Goal: Task Accomplishment & Management: Complete application form

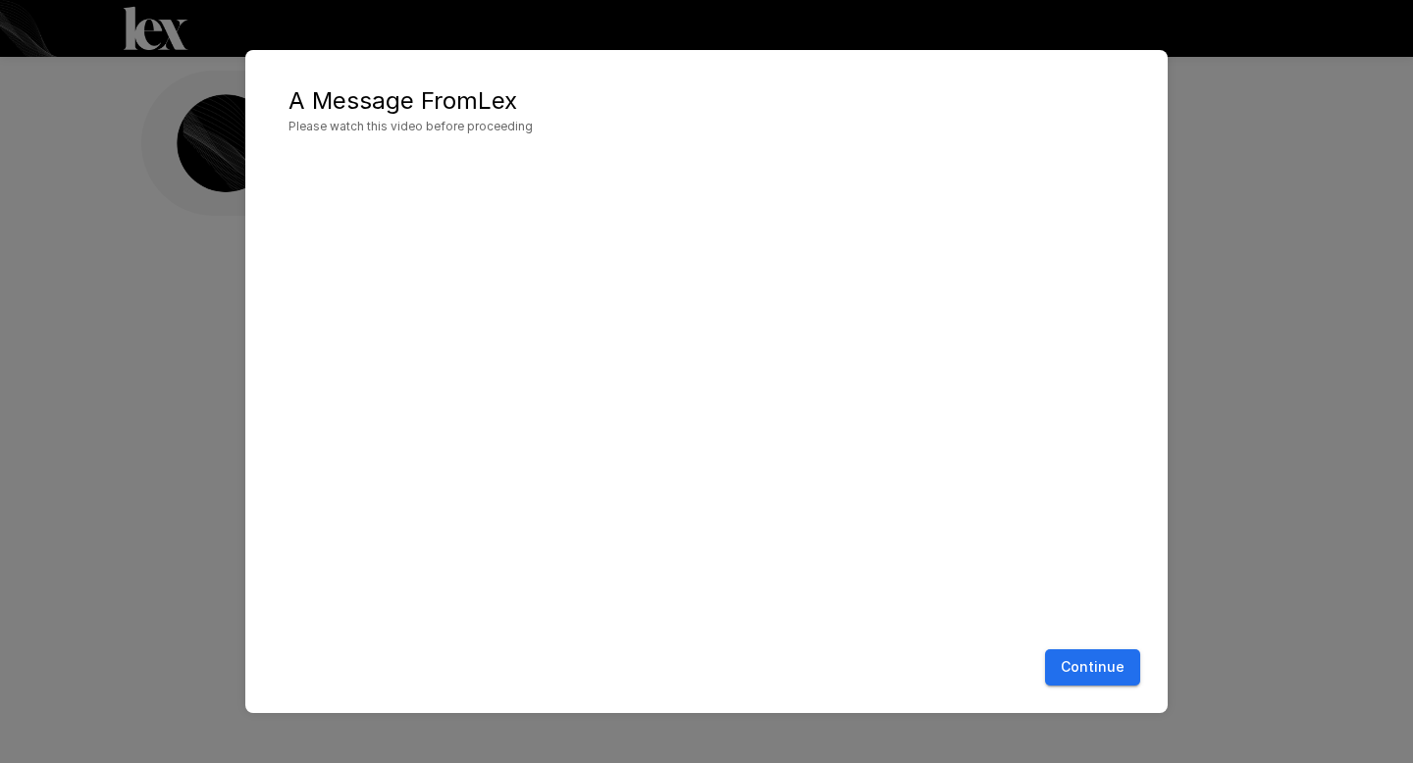
click at [1100, 660] on button "Continue" at bounding box center [1092, 668] width 95 height 36
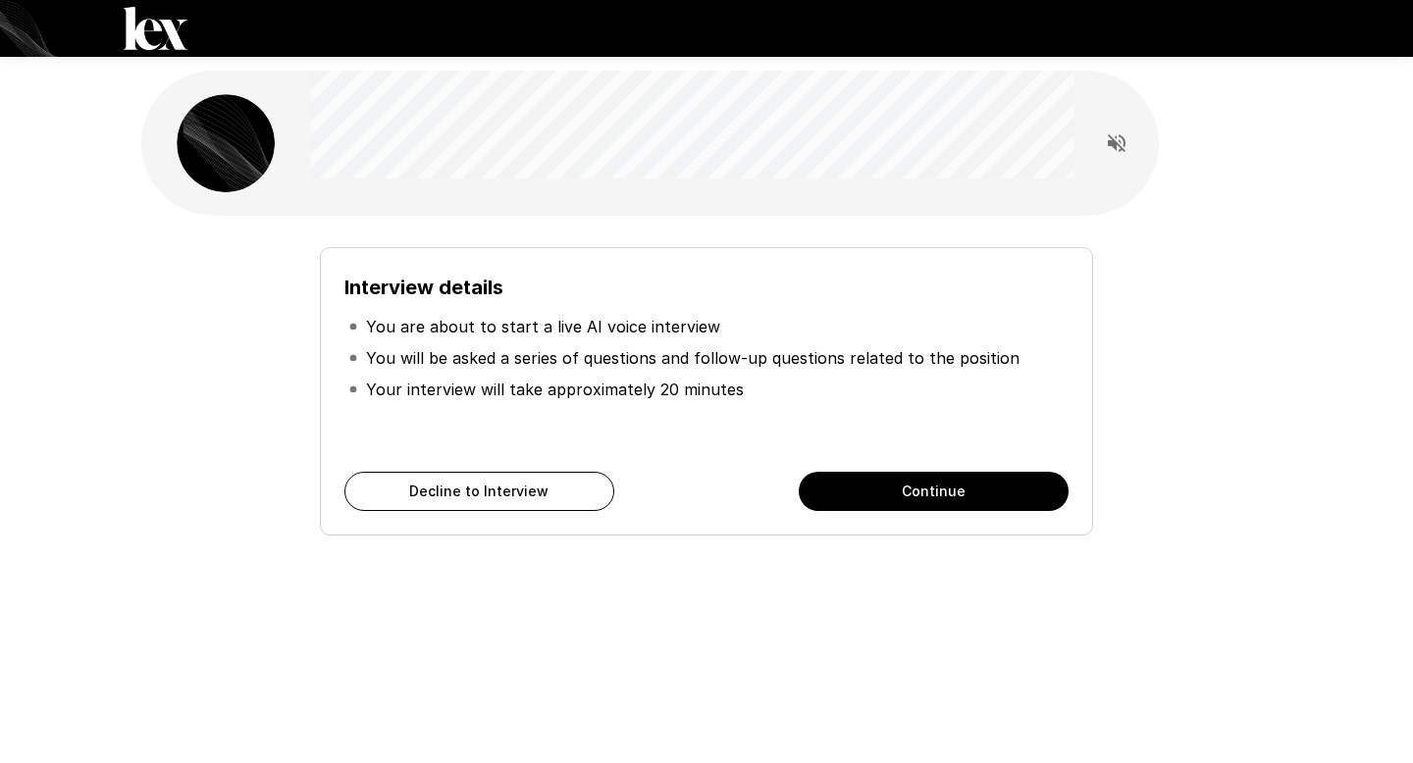
click at [53, 167] on div "Interview details You are about to start a live AI voice interview You will be …" at bounding box center [706, 350] width 1413 height 701
click at [943, 483] on button "Continue" at bounding box center [934, 491] width 270 height 39
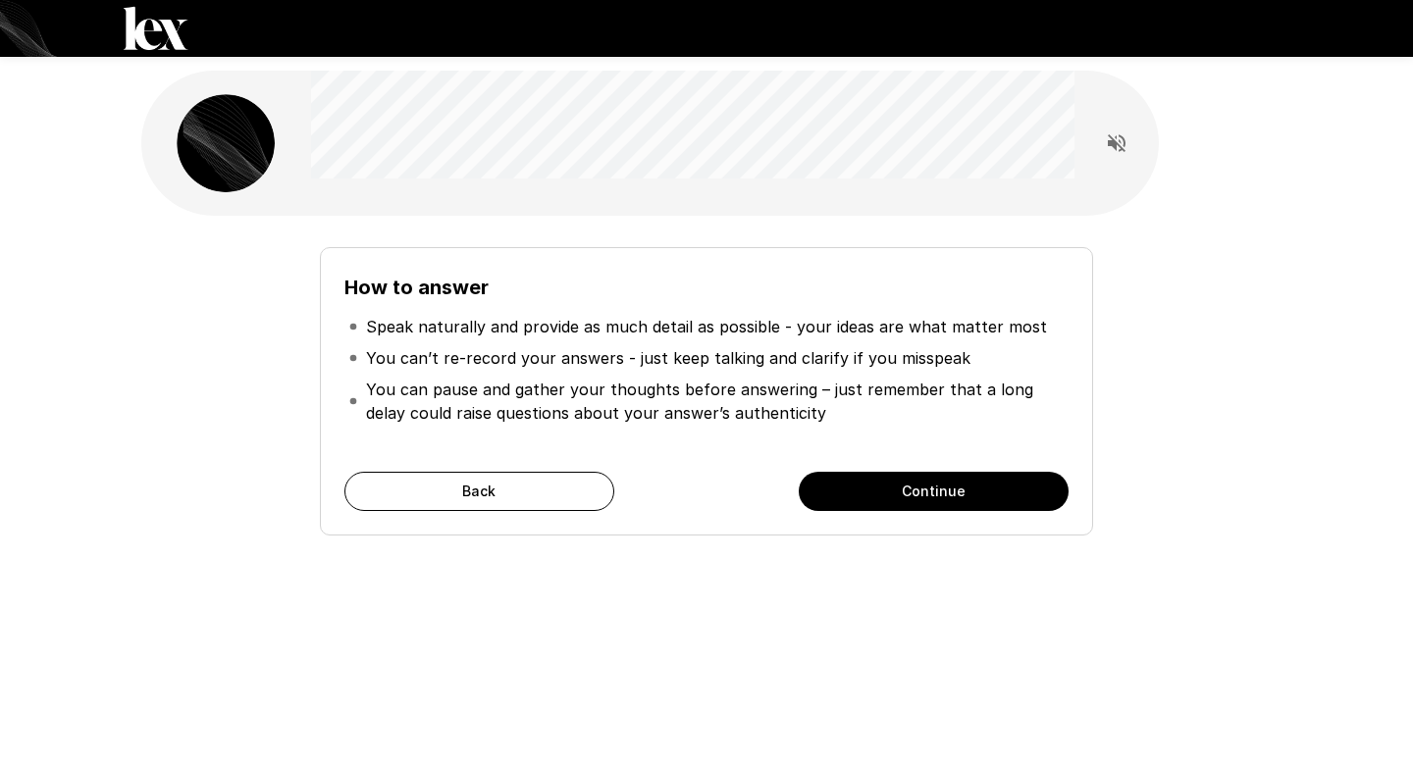
click at [944, 484] on button "Continue" at bounding box center [934, 491] width 270 height 39
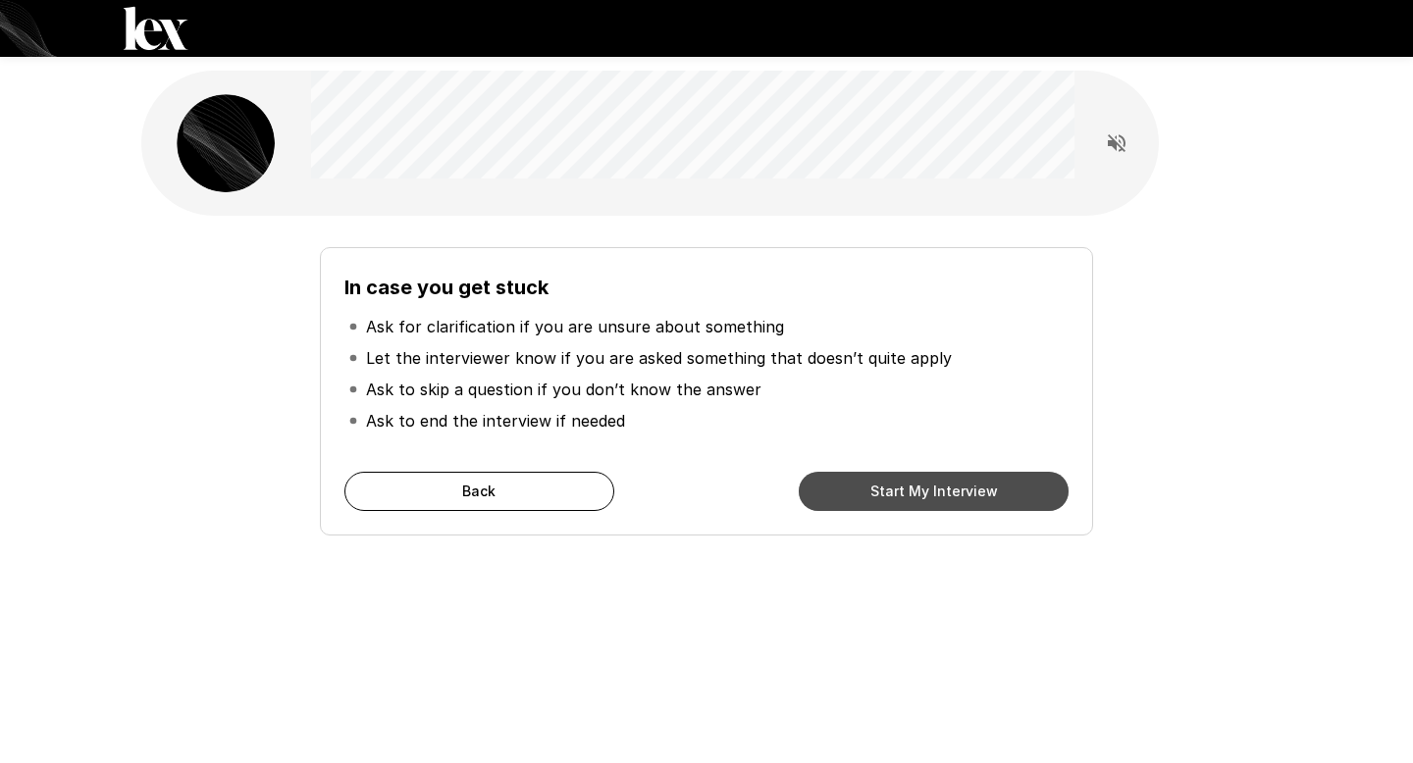
click at [944, 484] on button "Start My Interview" at bounding box center [934, 491] width 270 height 39
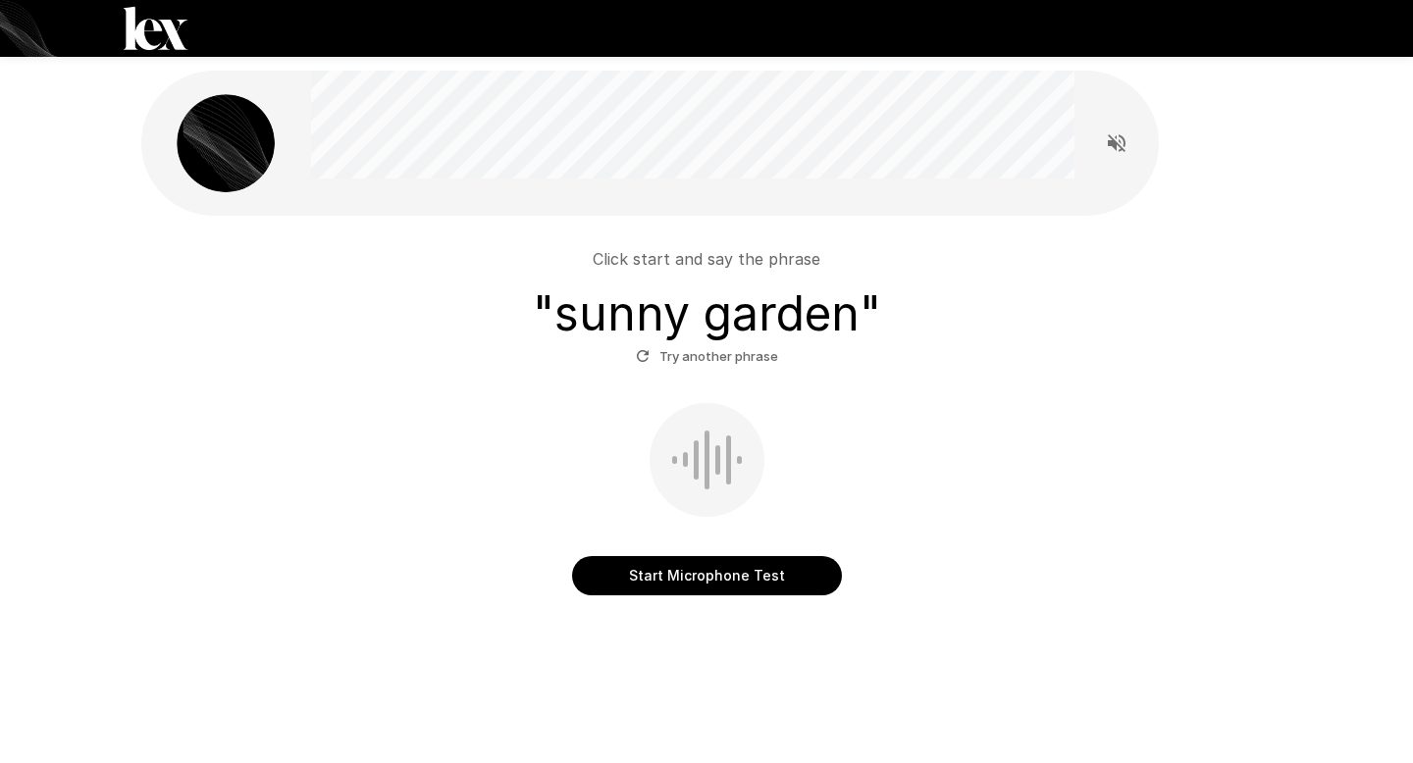
click at [719, 573] on button "Start Microphone Test" at bounding box center [707, 575] width 270 height 39
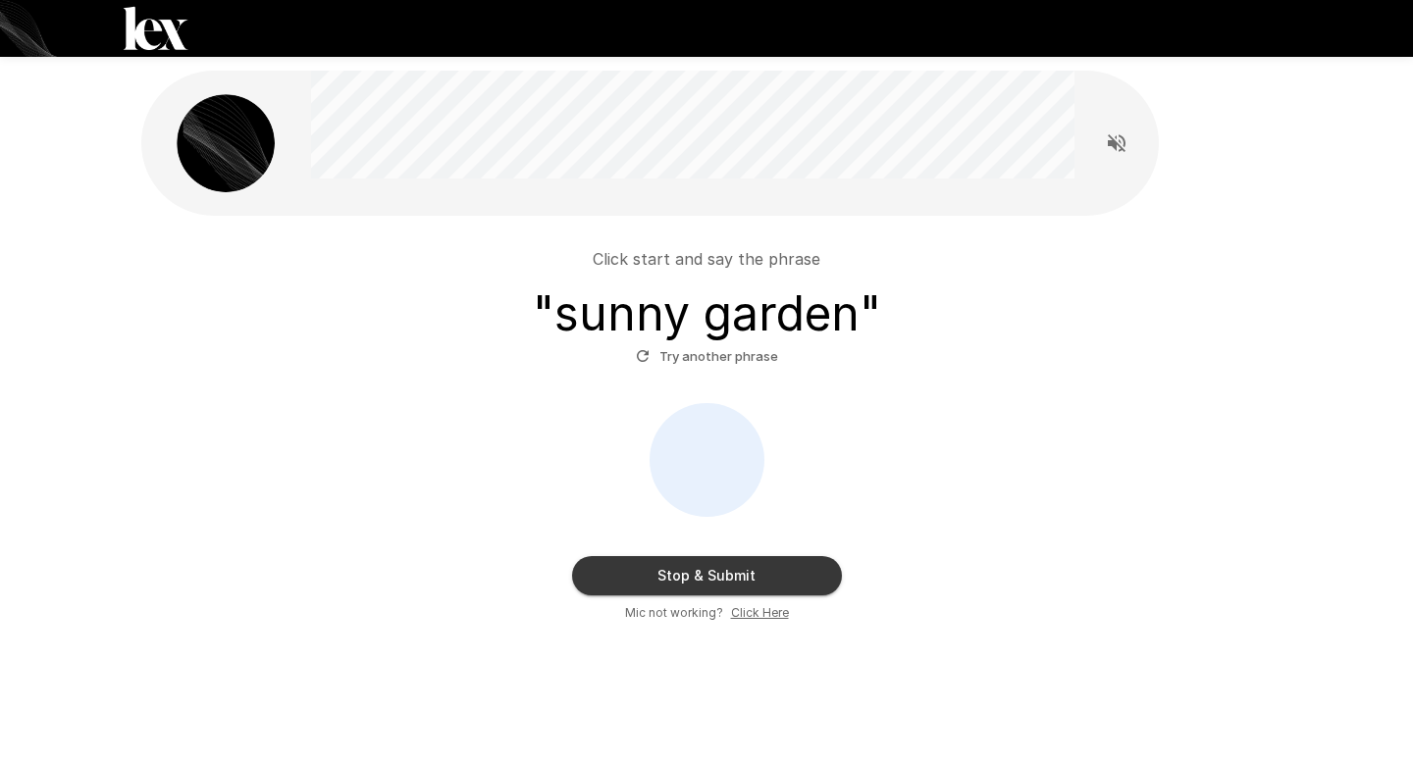
click at [702, 568] on button "Stop & Submit" at bounding box center [707, 575] width 270 height 39
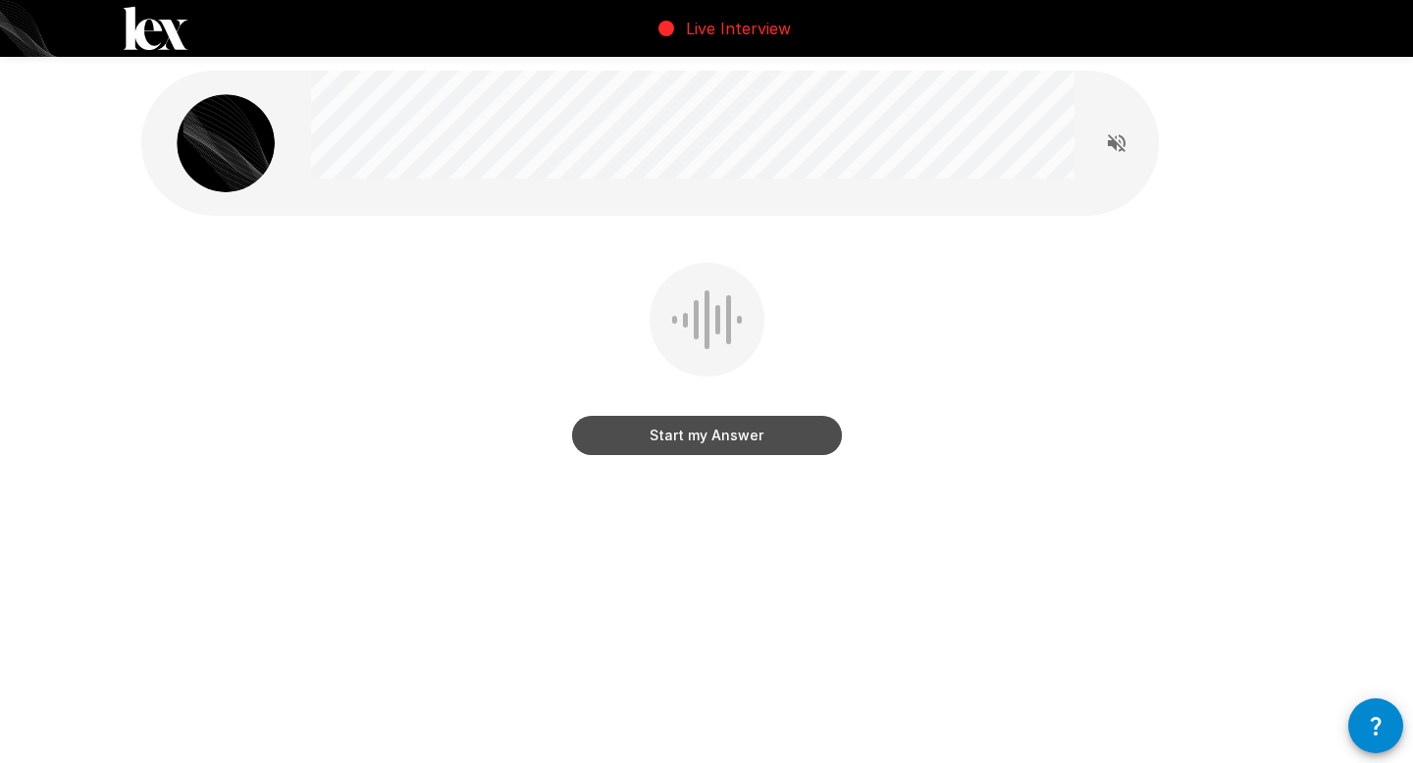
click at [817, 438] on button "Start my Answer" at bounding box center [707, 435] width 270 height 39
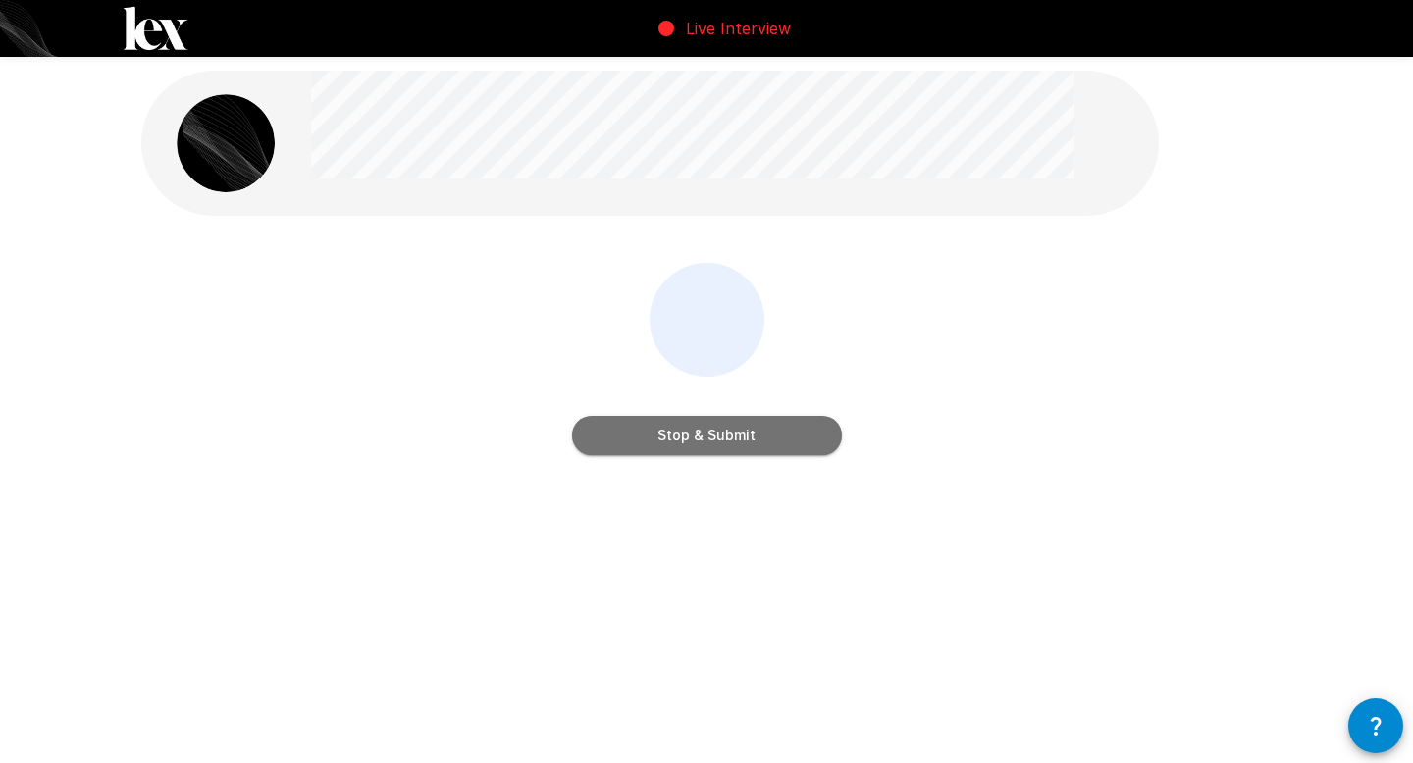
click at [756, 434] on button "Stop & Submit" at bounding box center [707, 435] width 270 height 39
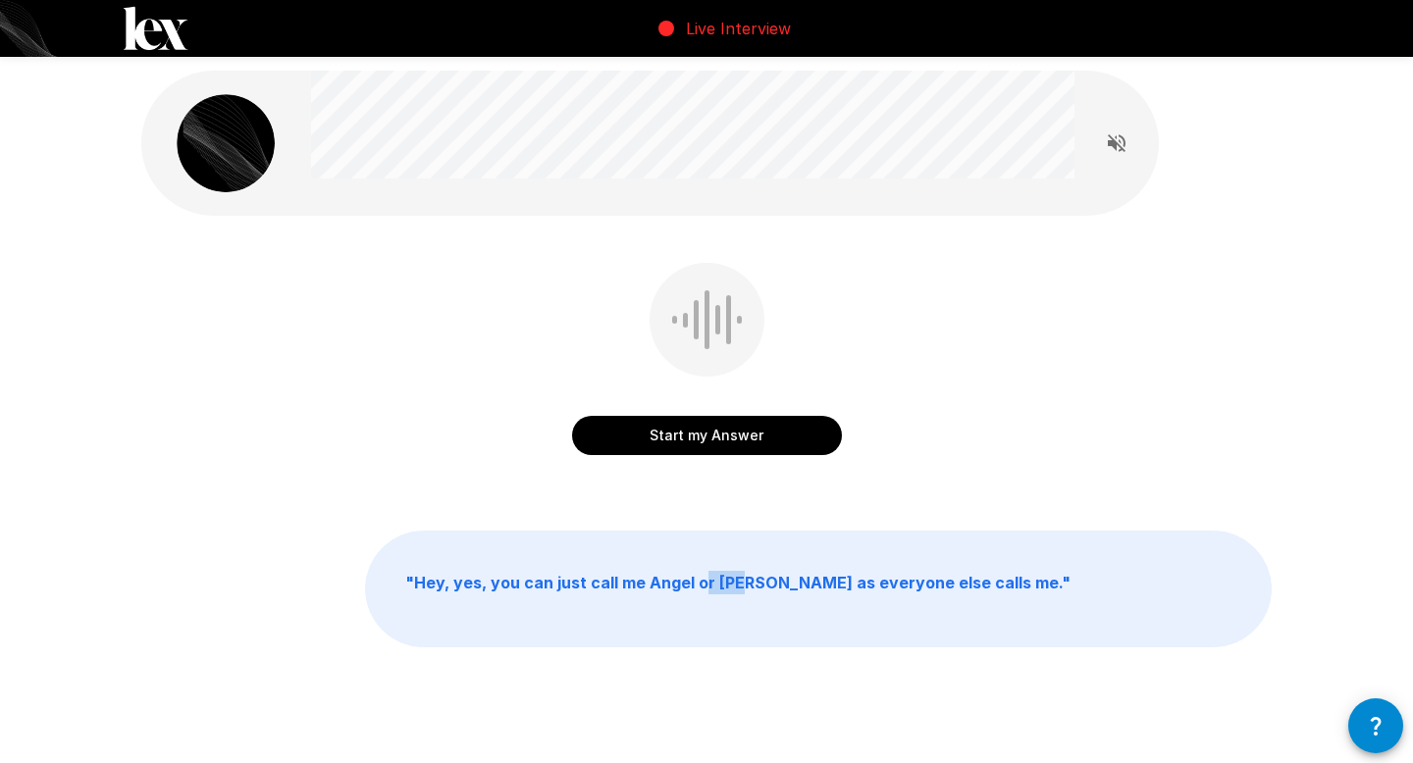
drag, startPoint x: 735, startPoint y: 588, endPoint x: 700, endPoint y: 593, distance: 35.7
click at [700, 593] on p "" Hey, yes, you can just call me Angel or [PERSON_NAME] as everyone else calls …" at bounding box center [818, 589] width 905 height 115
click at [804, 438] on button "Start my Answer" at bounding box center [707, 435] width 270 height 39
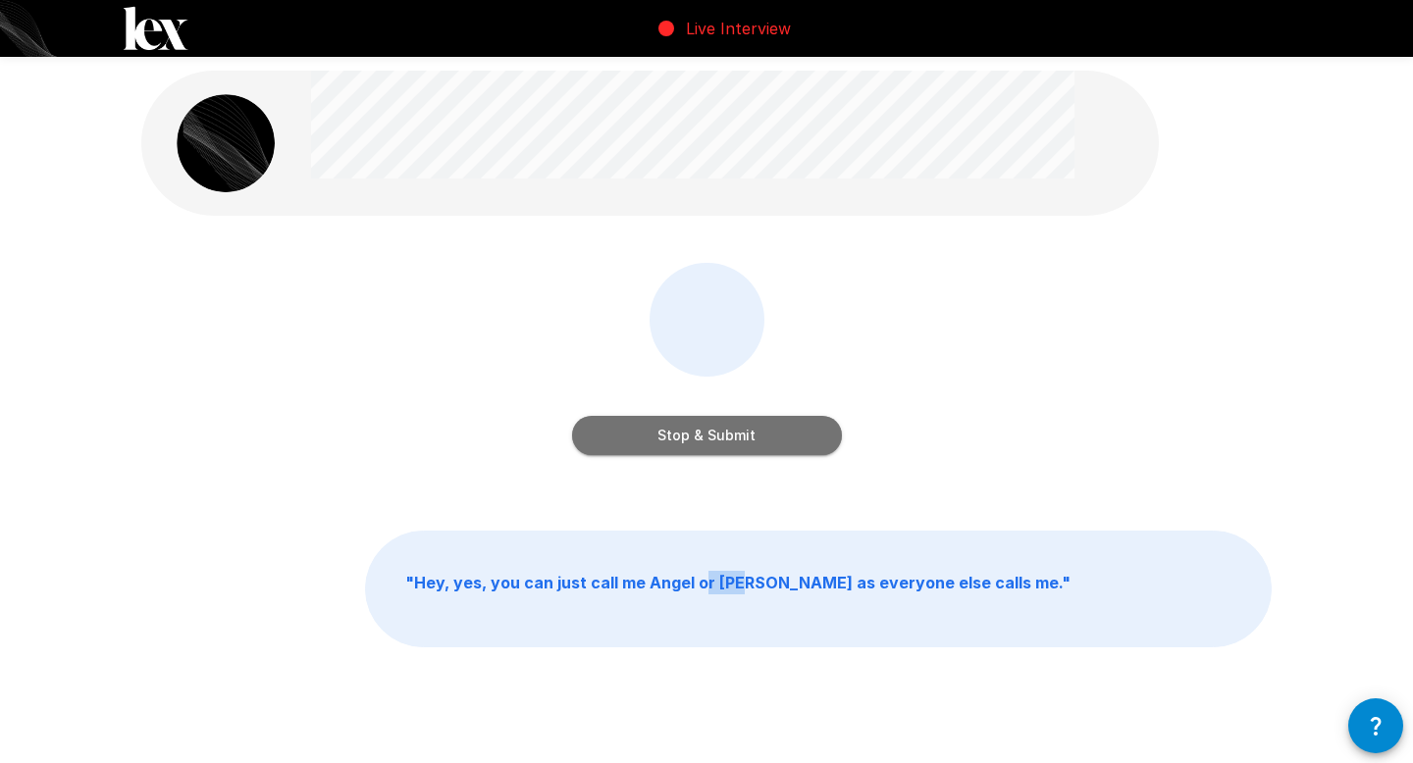
click at [767, 430] on button "Stop & Submit" at bounding box center [707, 435] width 270 height 39
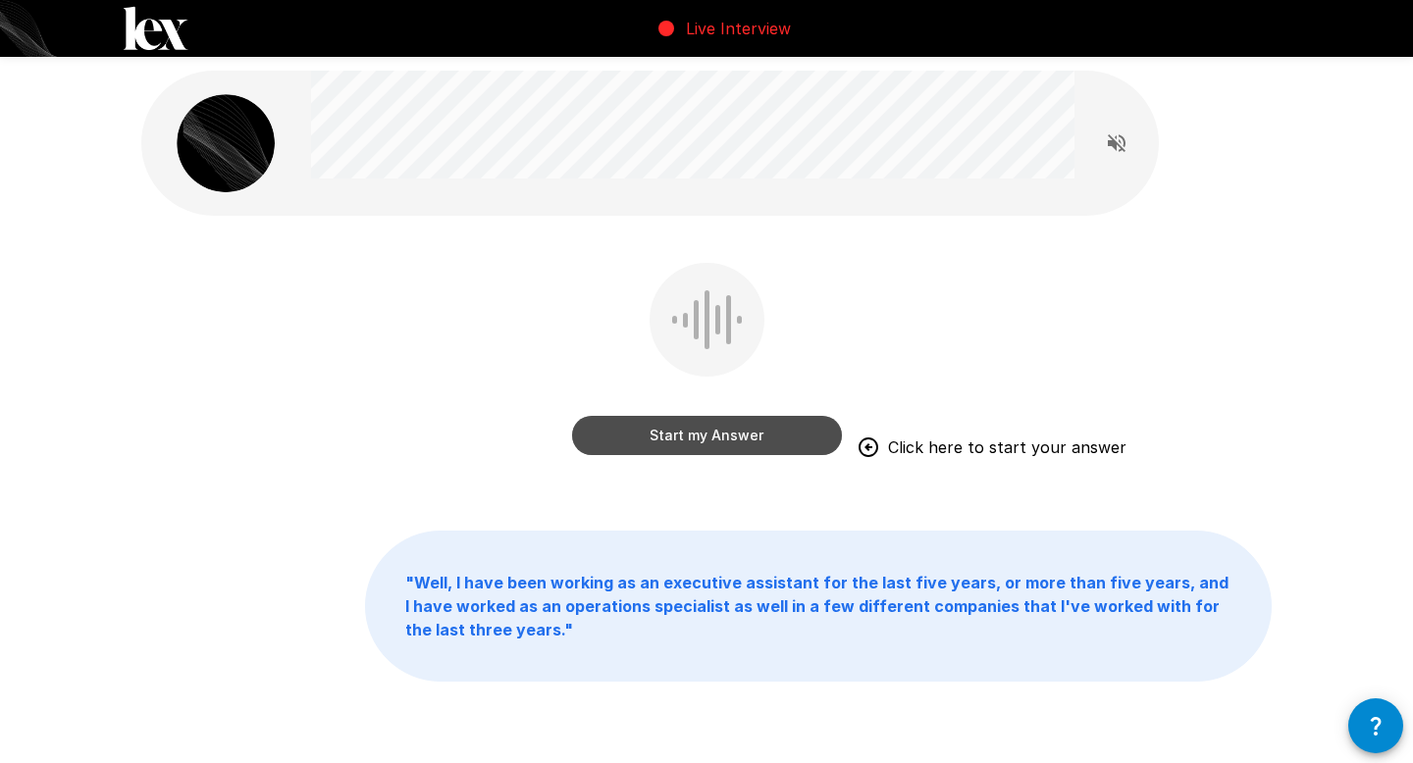
click at [801, 426] on button "Start my Answer" at bounding box center [707, 435] width 270 height 39
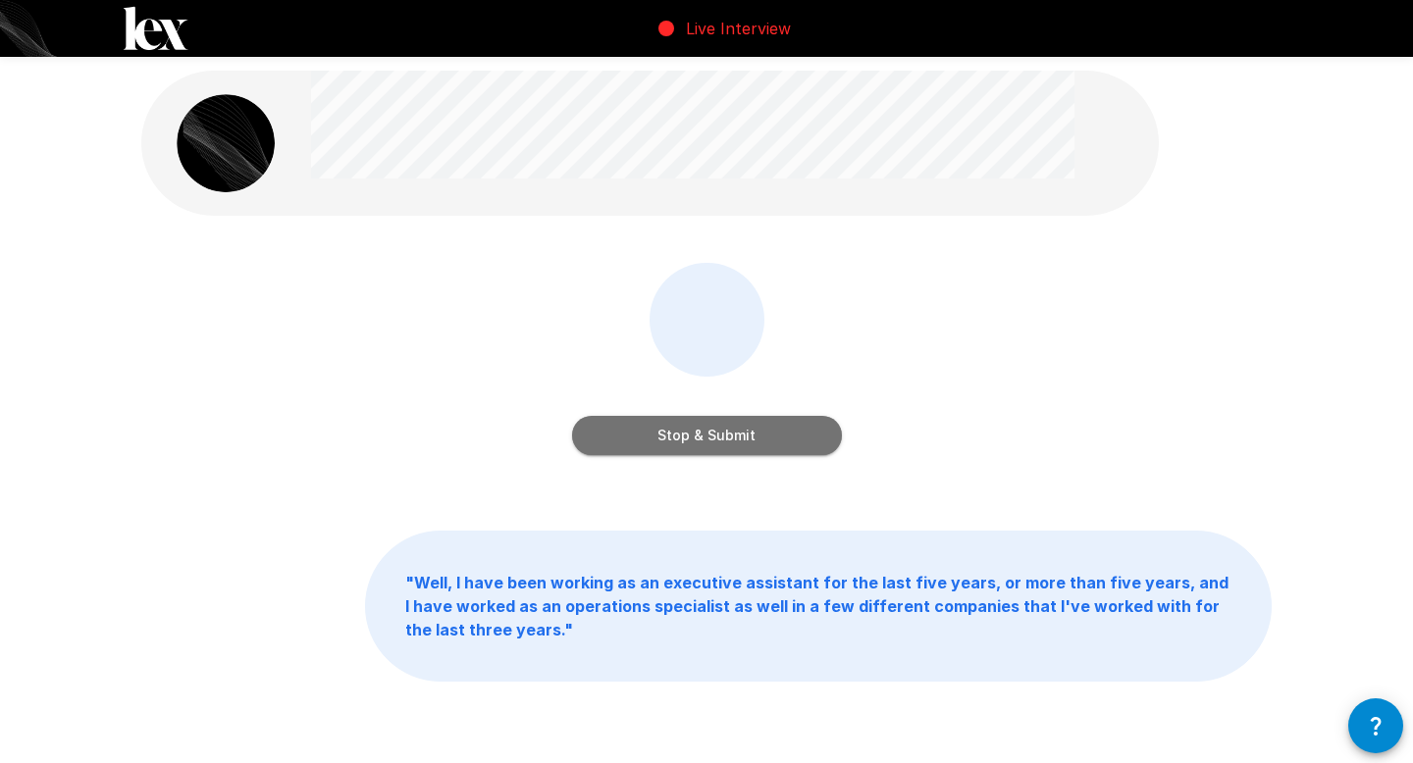
click at [691, 423] on button "Stop & Submit" at bounding box center [707, 435] width 270 height 39
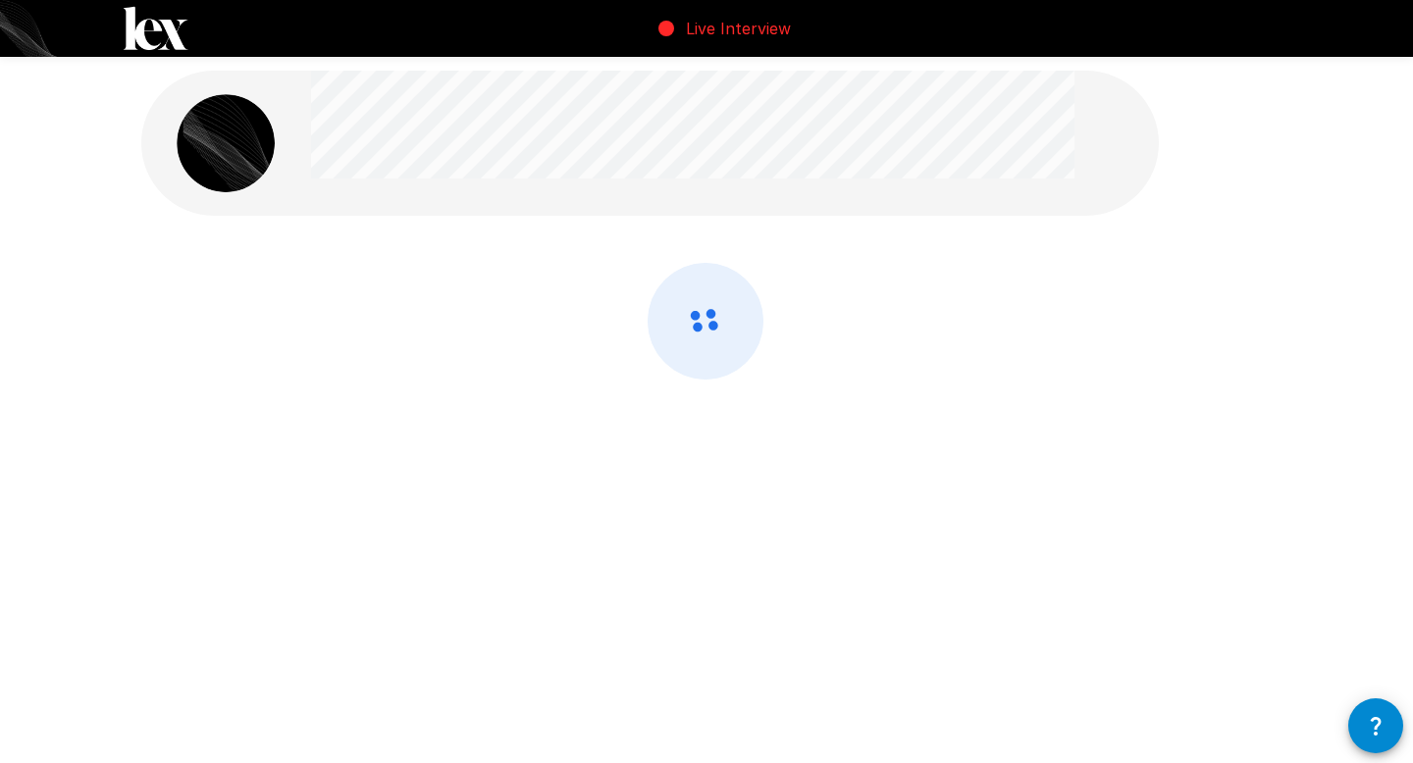
scroll to position [3, 0]
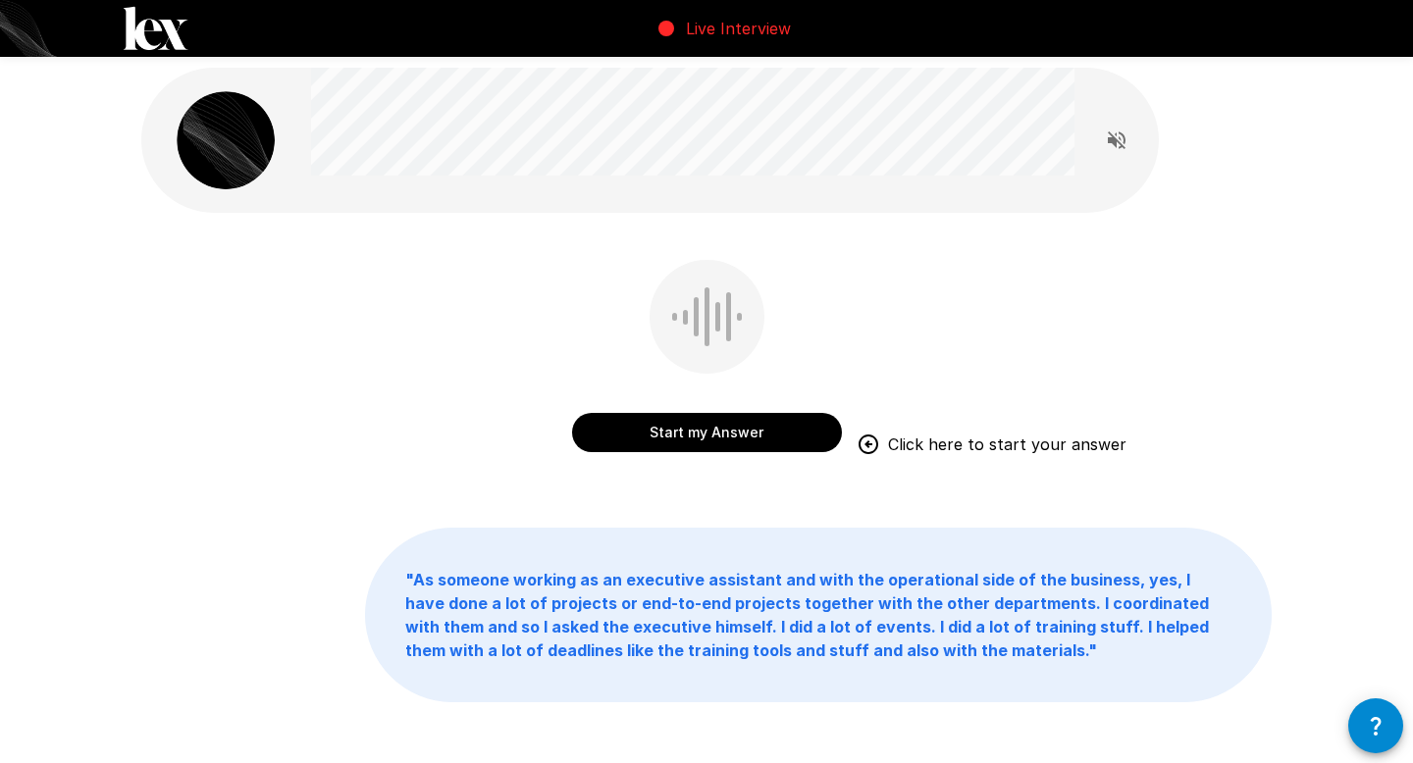
click at [689, 653] on b "" As someone working as an executive assistant and with the operational side of…" at bounding box center [807, 615] width 804 height 90
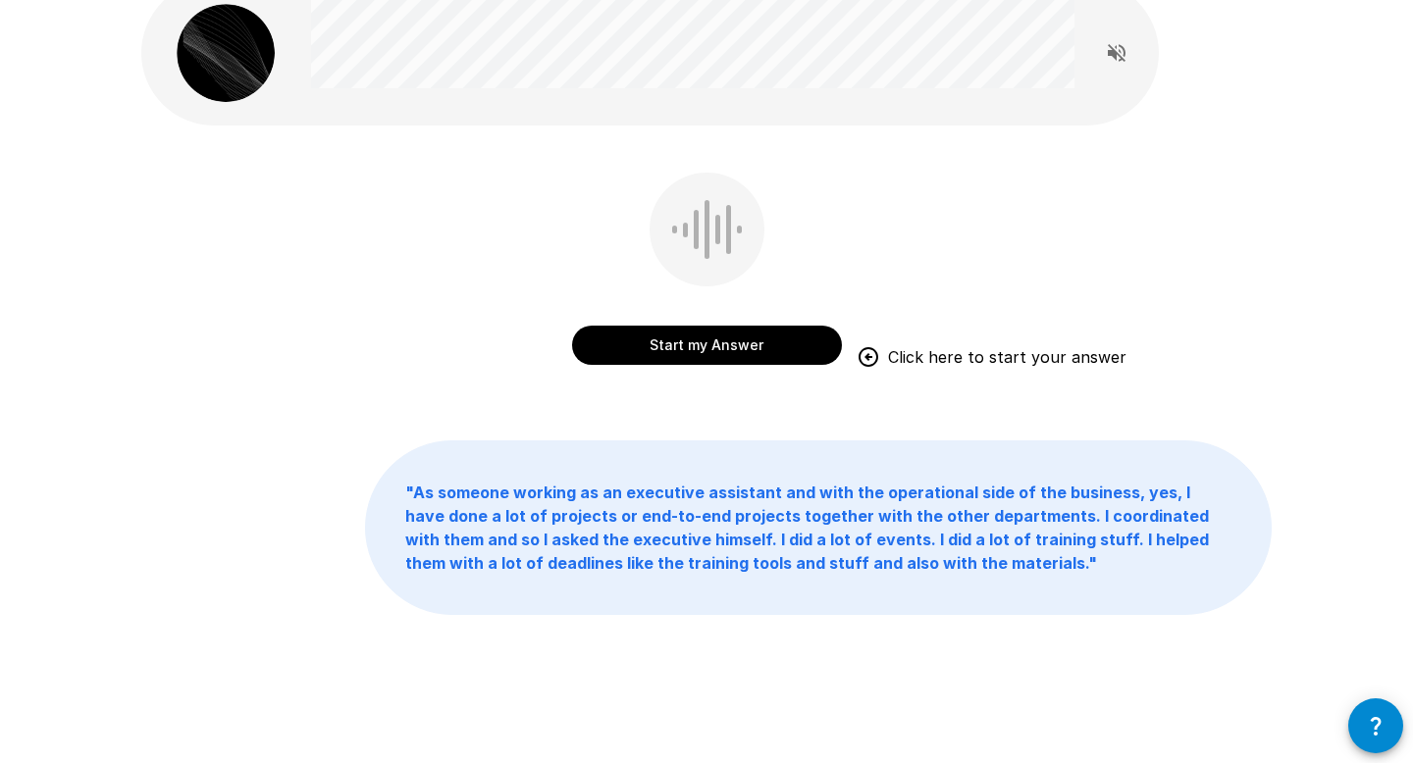
scroll to position [99, 0]
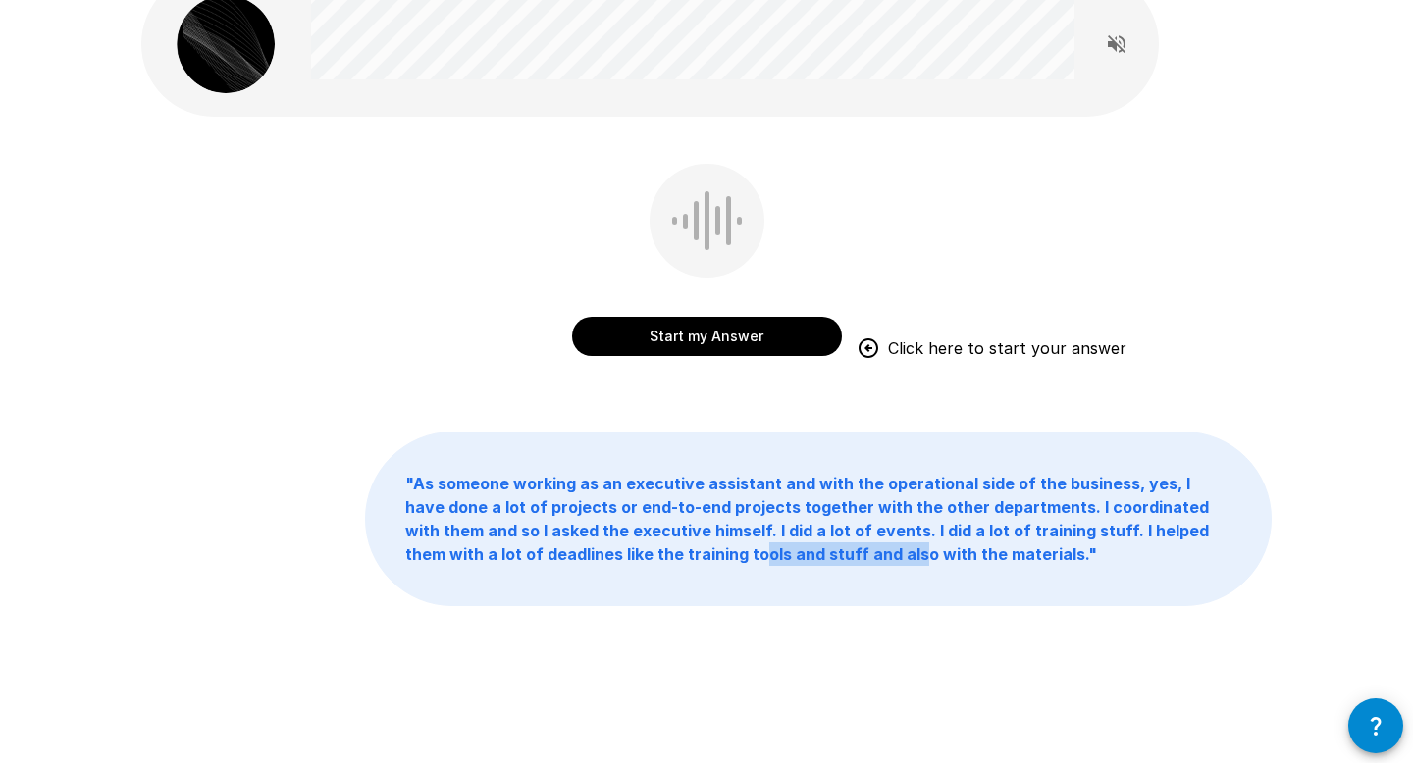
drag, startPoint x: 790, startPoint y: 545, endPoint x: 639, endPoint y: 549, distance: 151.2
click at [639, 549] on b "" As someone working as an executive assistant and with the operational side of…" at bounding box center [807, 519] width 804 height 90
drag, startPoint x: 685, startPoint y: 533, endPoint x: 489, endPoint y: 525, distance: 196.4
click at [489, 525] on b "" As someone working as an executive assistant and with the operational side of…" at bounding box center [807, 519] width 804 height 90
click at [485, 525] on b "" As someone working as an executive assistant and with the operational side of…" at bounding box center [807, 519] width 804 height 90
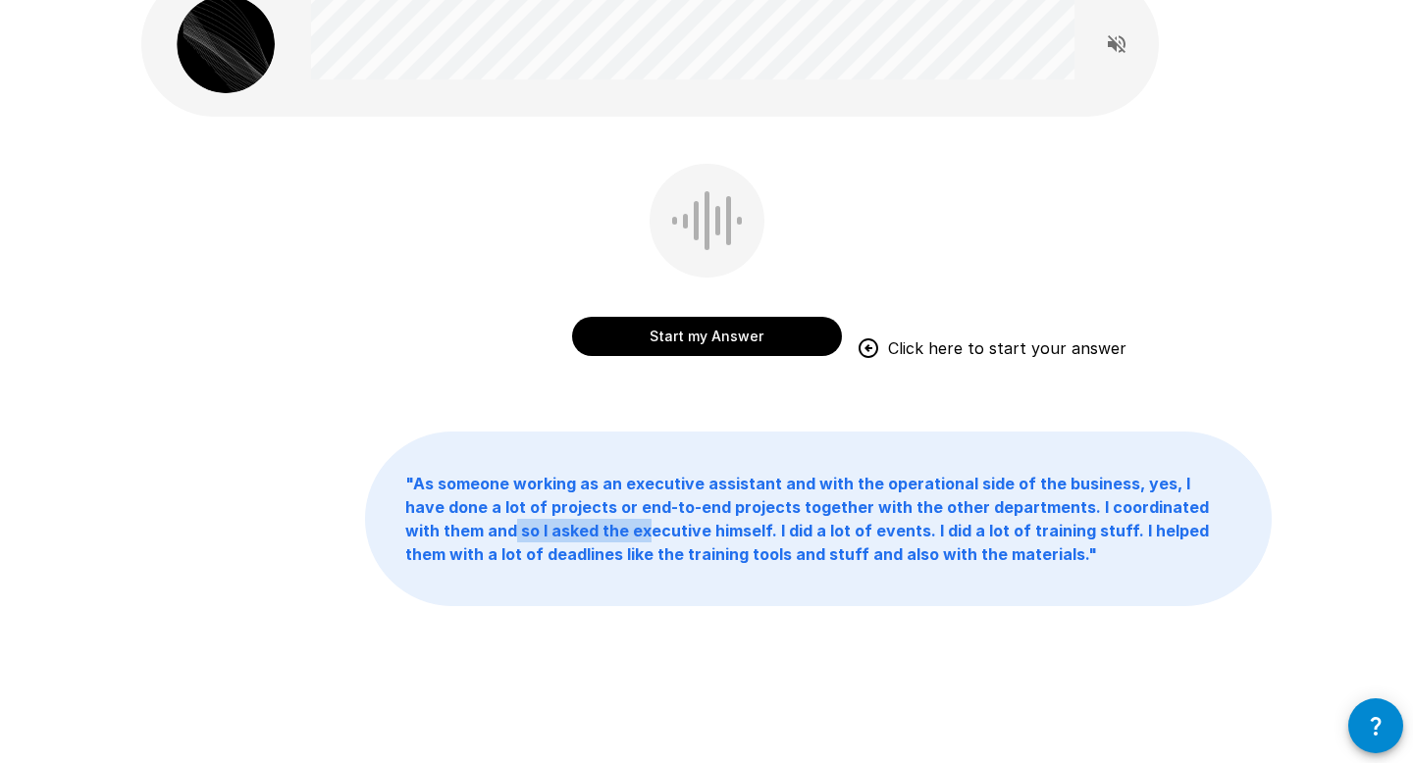
drag, startPoint x: 431, startPoint y: 530, endPoint x: 568, endPoint y: 533, distance: 137.4
click at [568, 533] on b "" As someone working as an executive assistant and with the operational side of…" at bounding box center [807, 519] width 804 height 90
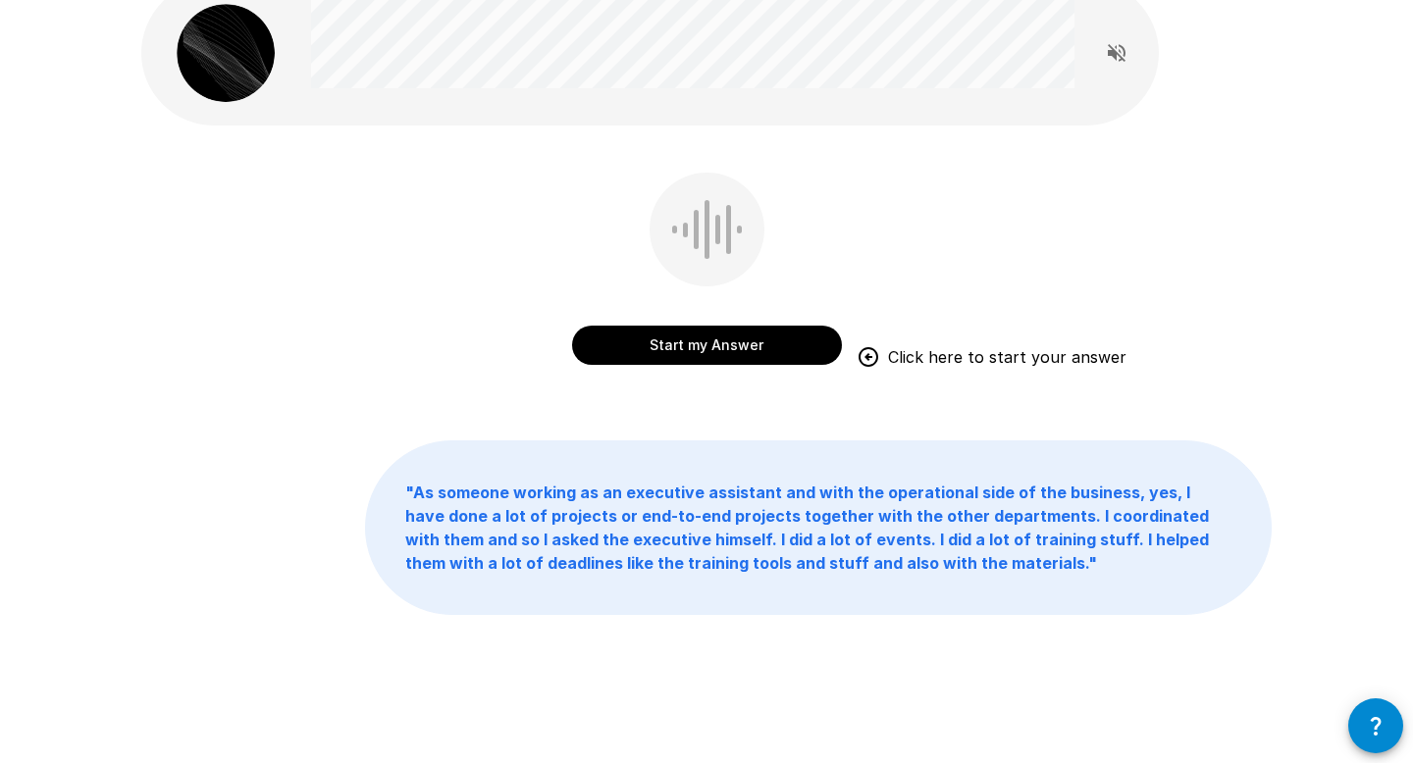
click at [633, 578] on p "" As someone working as an executive assistant and with the operational side of…" at bounding box center [818, 528] width 905 height 173
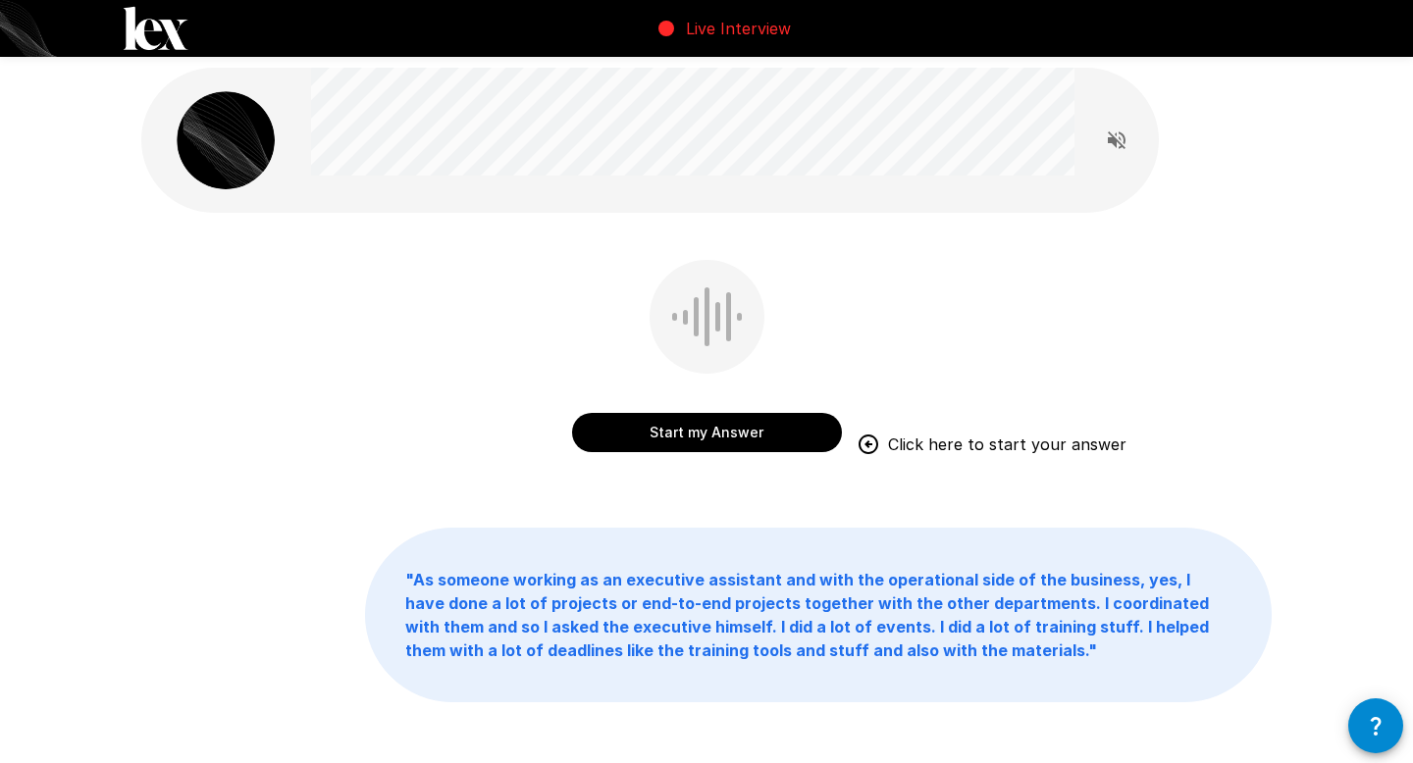
scroll to position [6, 0]
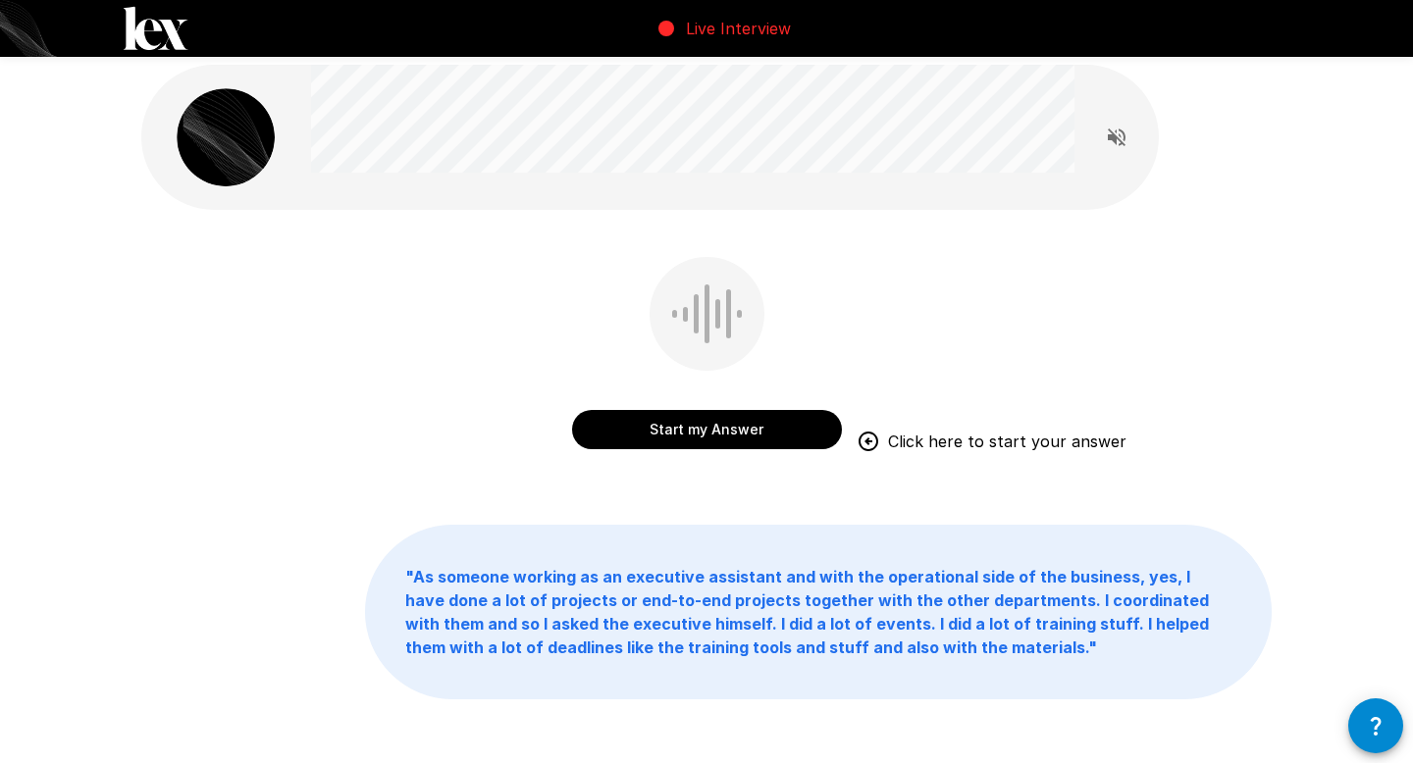
click at [751, 419] on button "Start my Answer" at bounding box center [707, 429] width 270 height 39
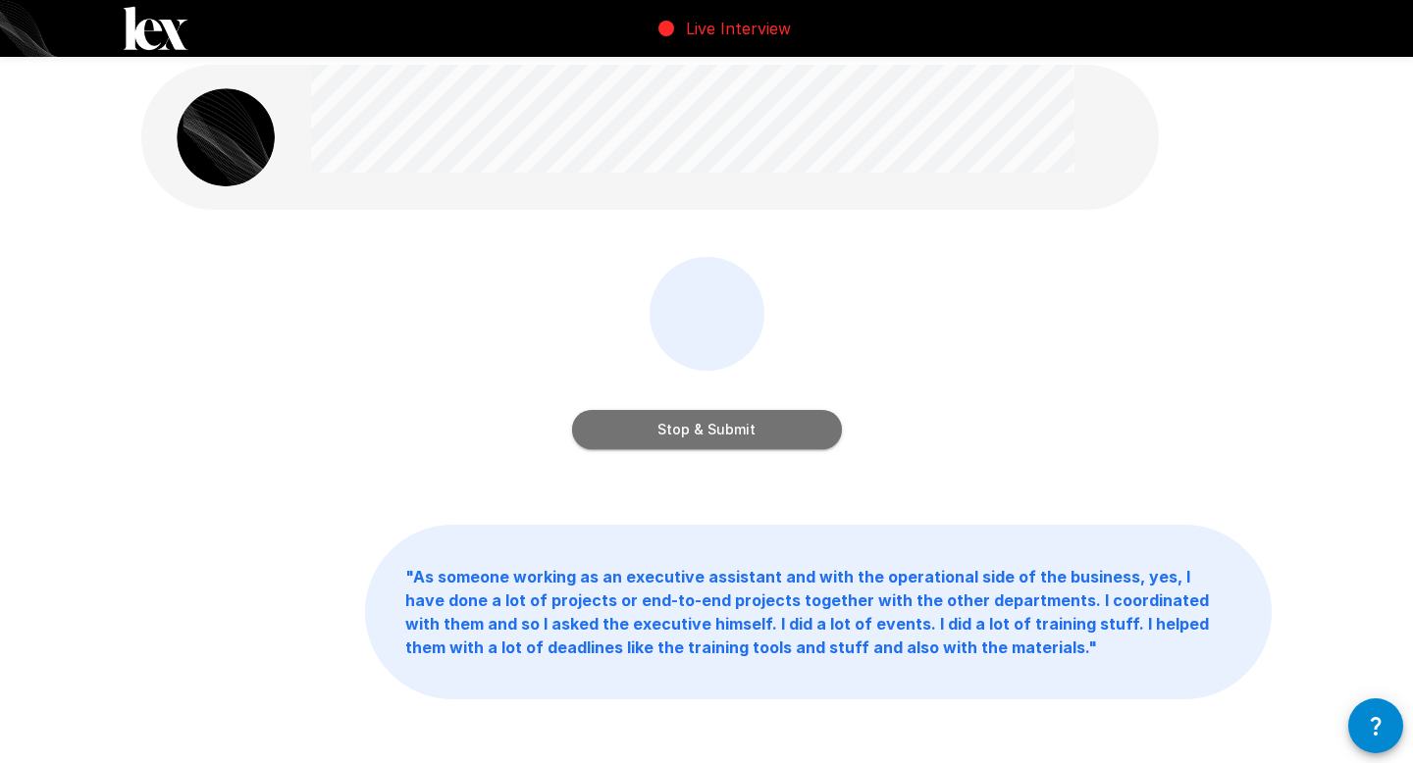
click at [699, 427] on button "Stop & Submit" at bounding box center [707, 429] width 270 height 39
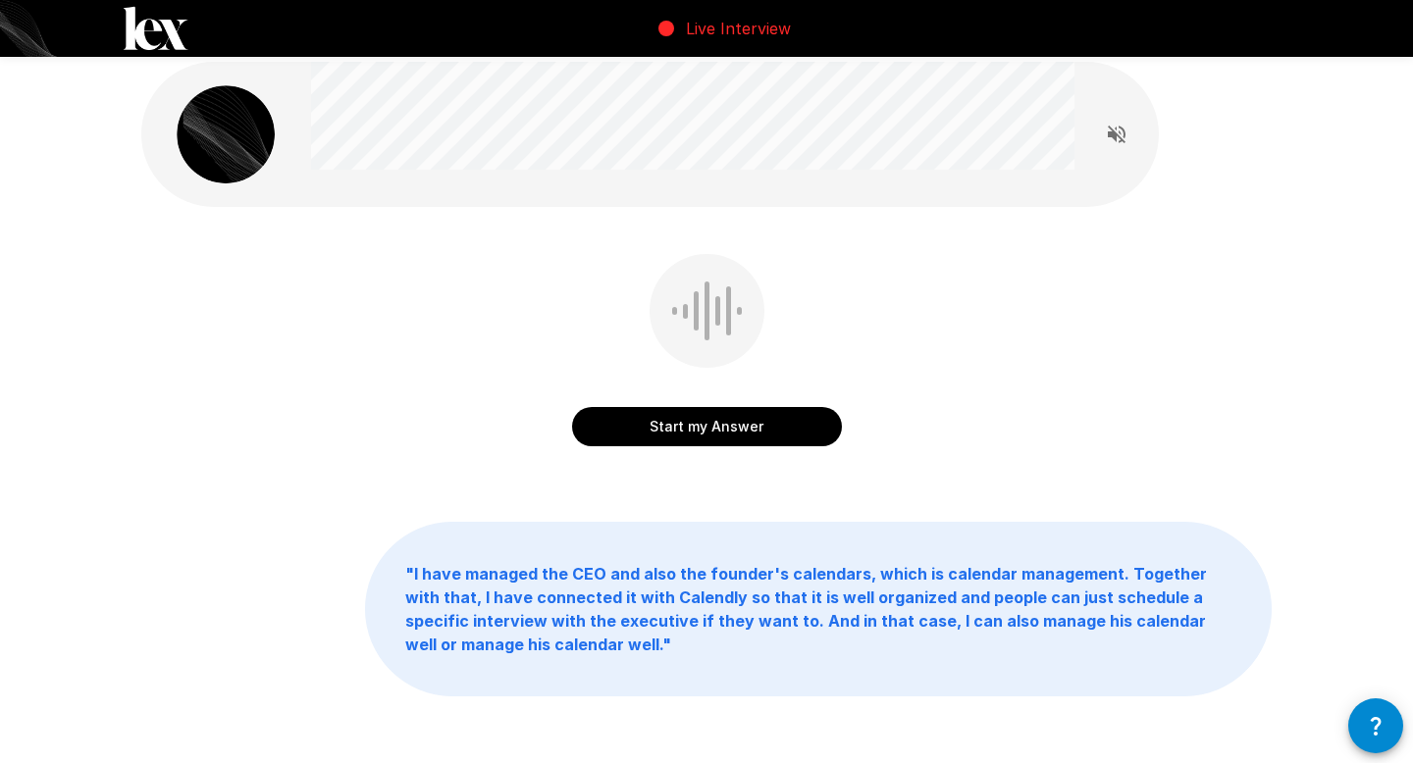
drag, startPoint x: 669, startPoint y: 433, endPoint x: 934, endPoint y: 411, distance: 265.8
click at [934, 411] on div "Start my Answer" at bounding box center [706, 364] width 1130 height 221
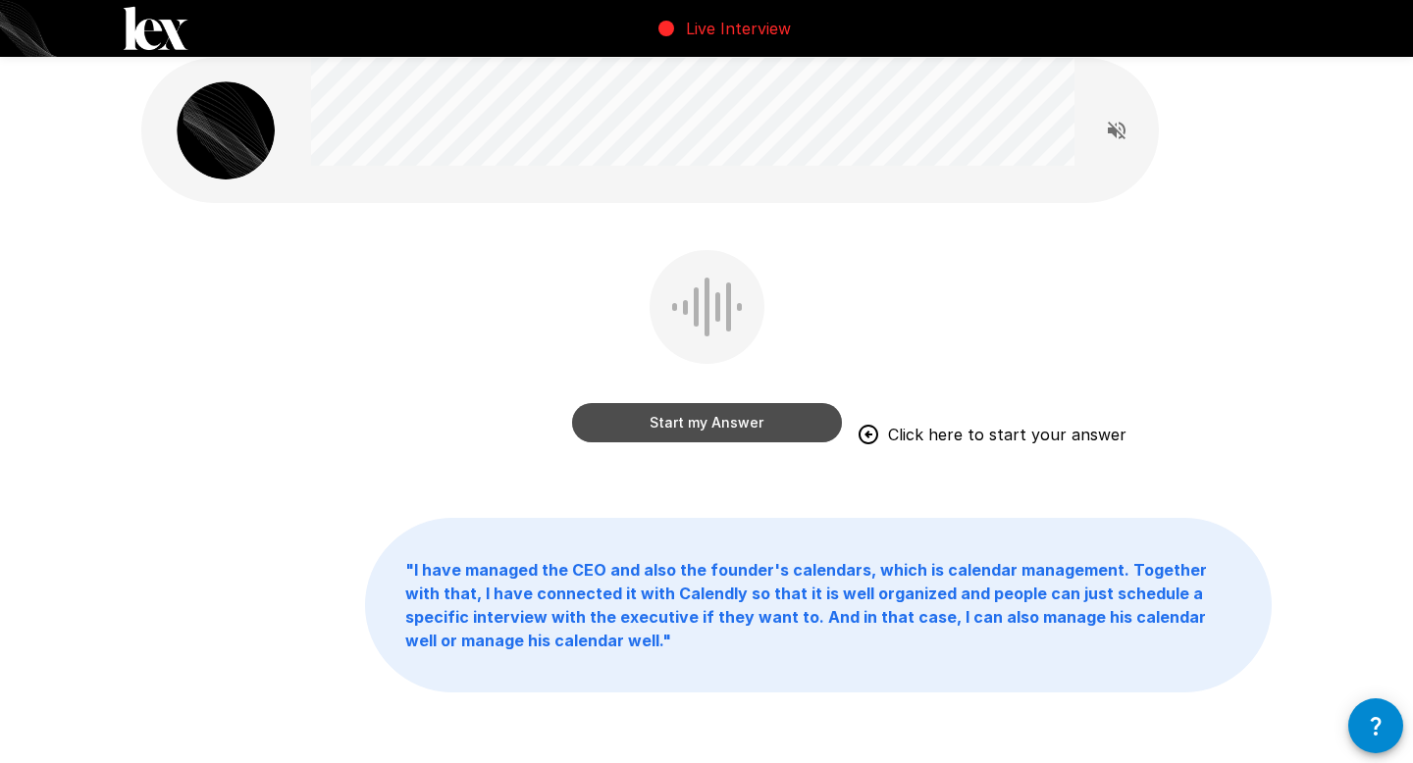
click at [718, 427] on button "Start my Answer" at bounding box center [707, 422] width 270 height 39
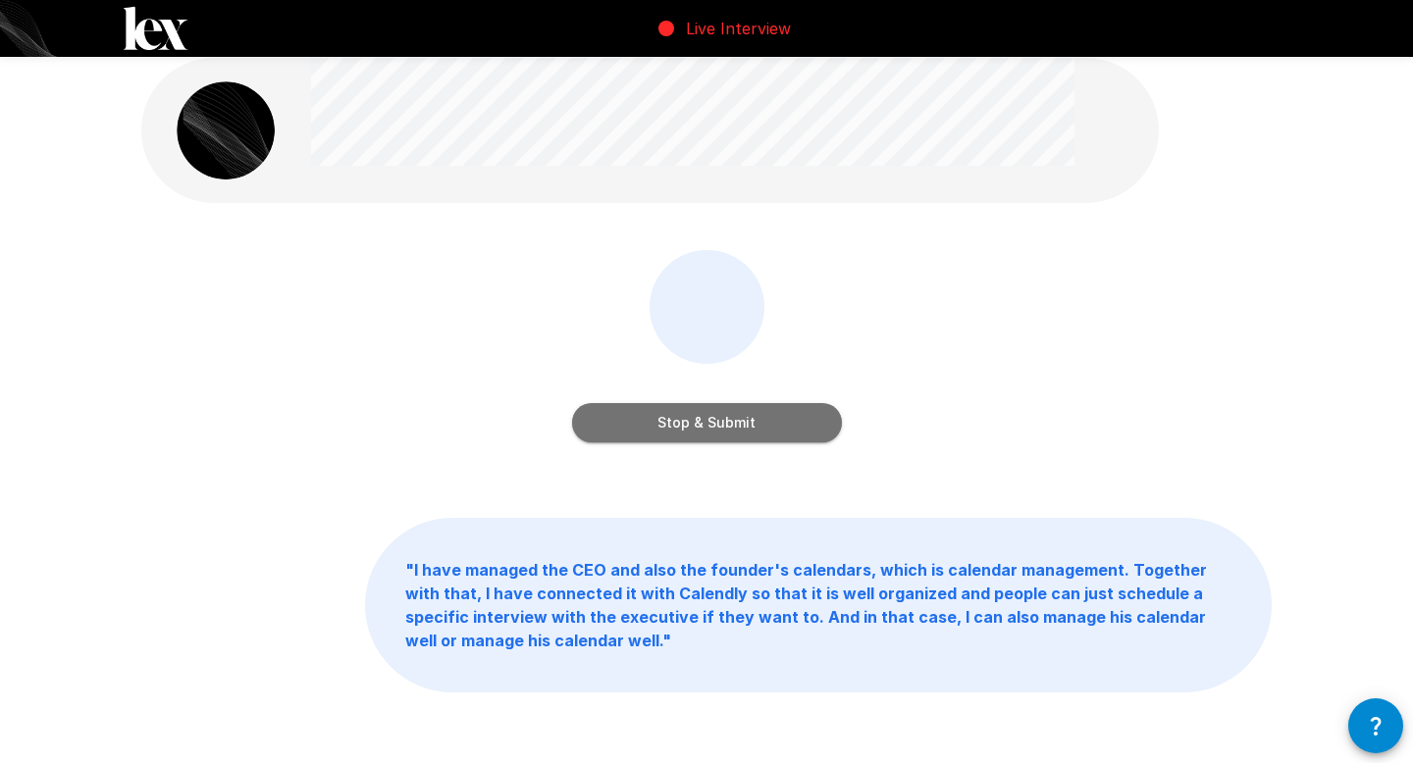
click at [776, 420] on button "Stop & Submit" at bounding box center [707, 422] width 270 height 39
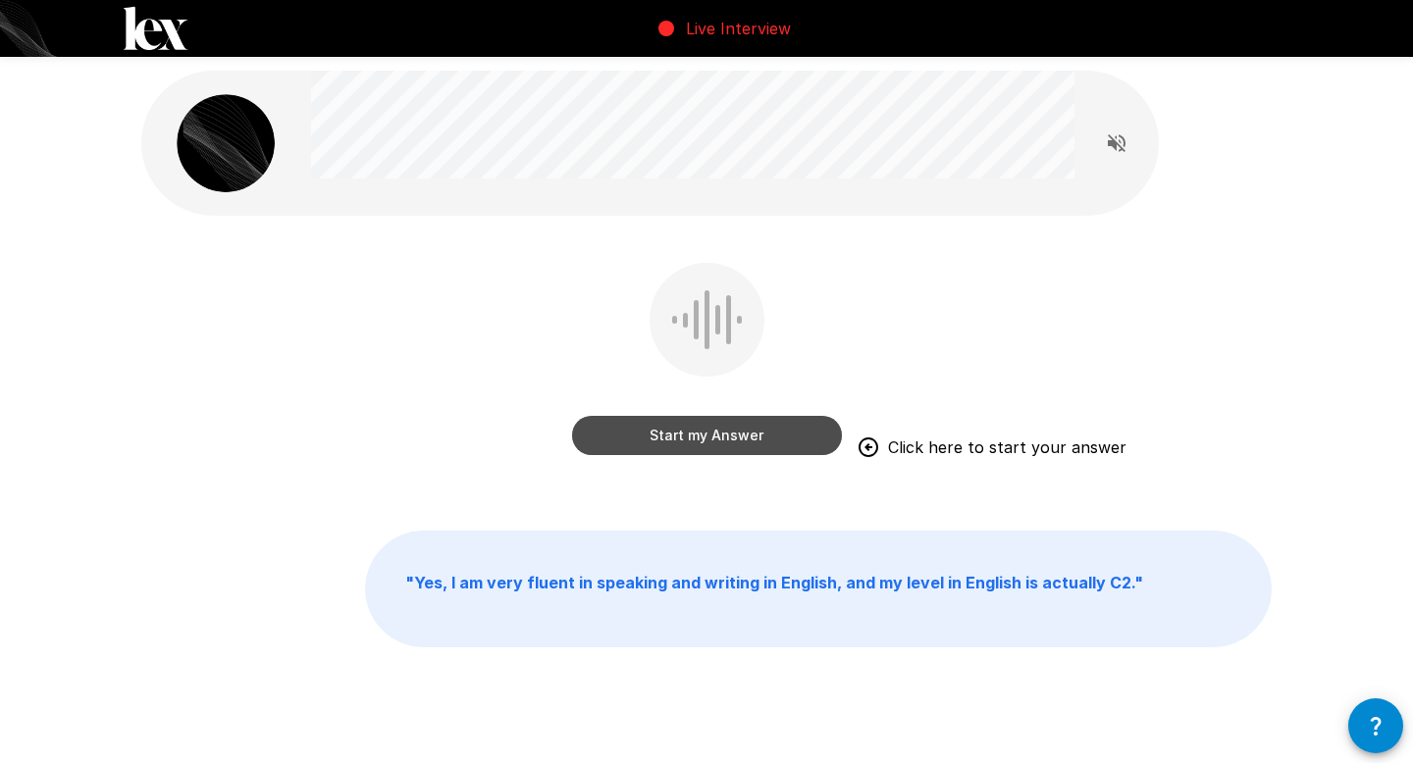
click at [782, 436] on button "Start my Answer" at bounding box center [707, 435] width 270 height 39
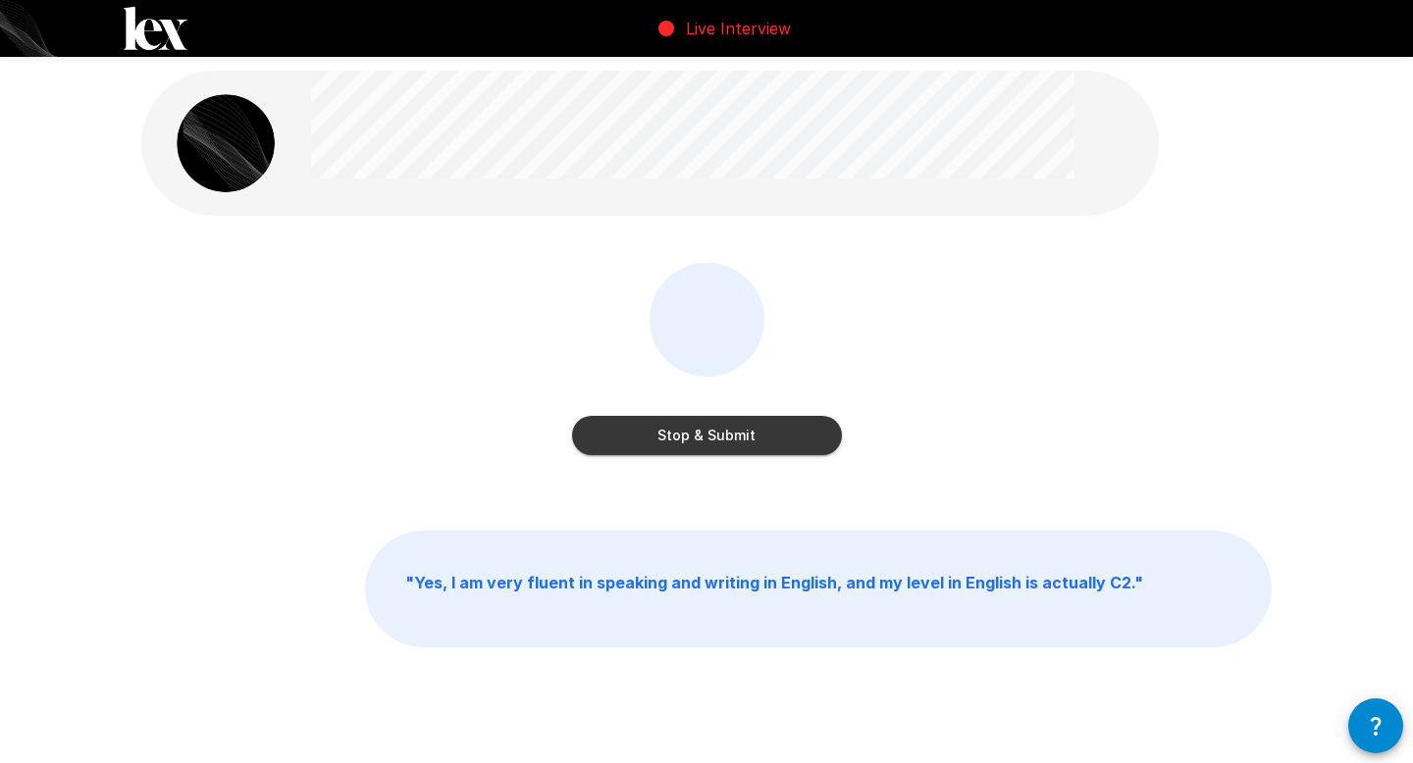
click at [699, 432] on button "Stop & Submit" at bounding box center [707, 435] width 270 height 39
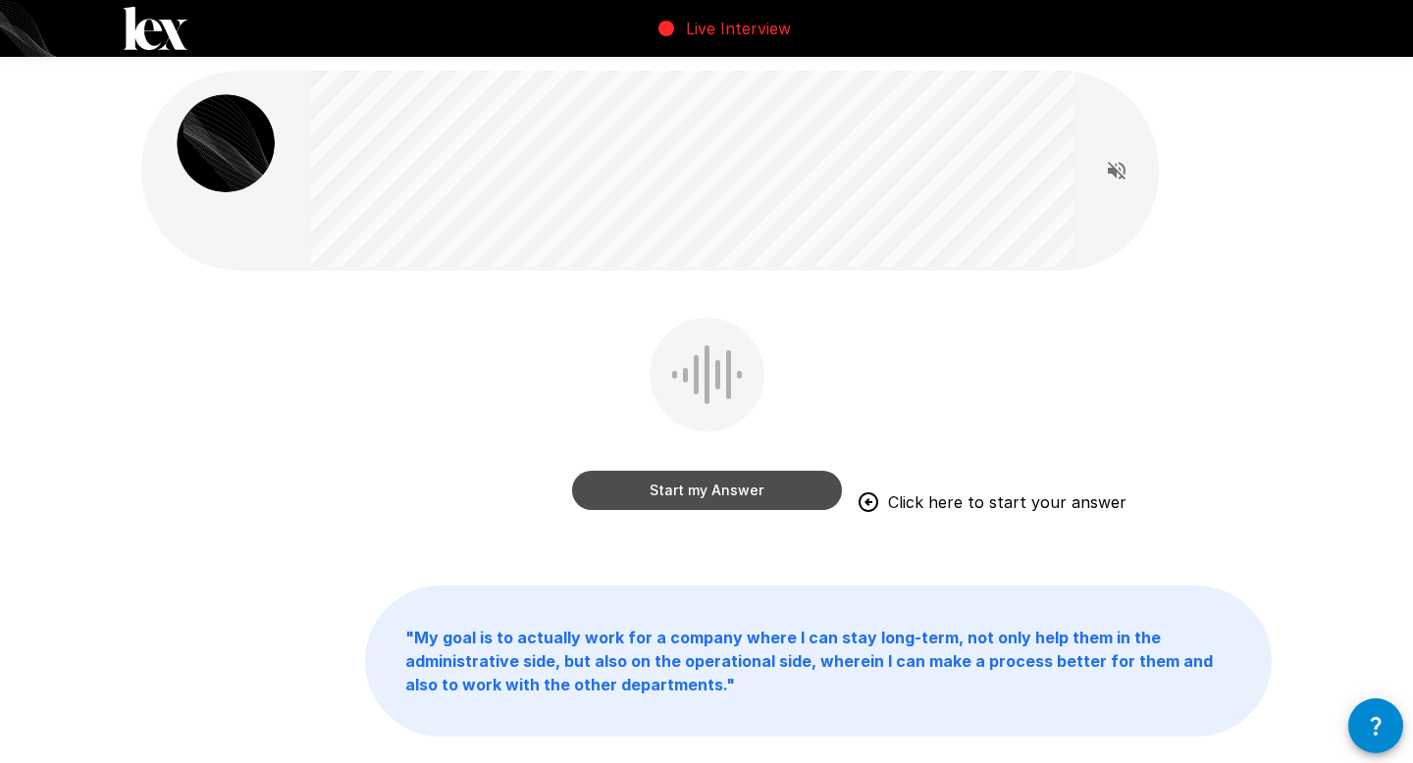
drag, startPoint x: 741, startPoint y: 485, endPoint x: 1135, endPoint y: 466, distance: 394.9
click at [741, 485] on button "Start my Answer" at bounding box center [707, 490] width 270 height 39
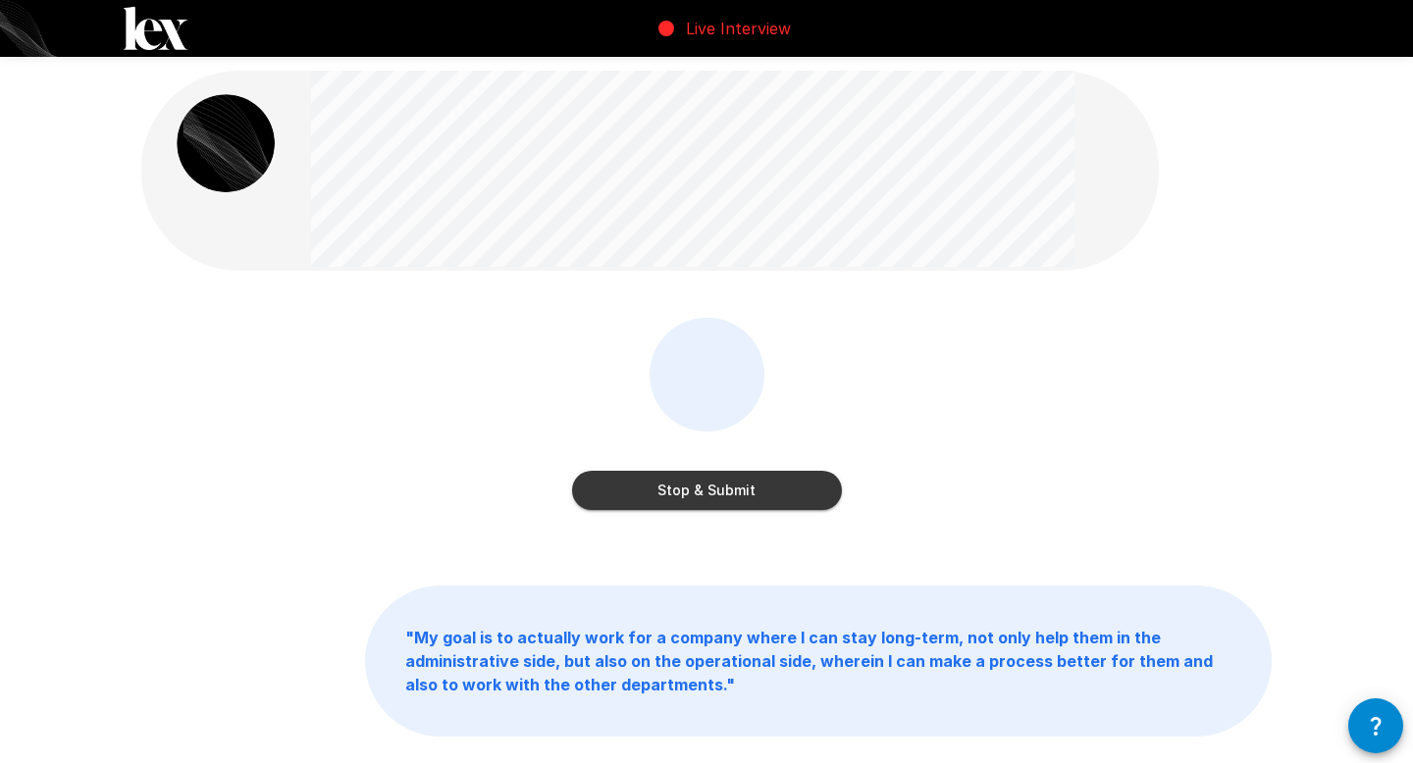
click at [707, 500] on button "Stop & Submit" at bounding box center [707, 490] width 270 height 39
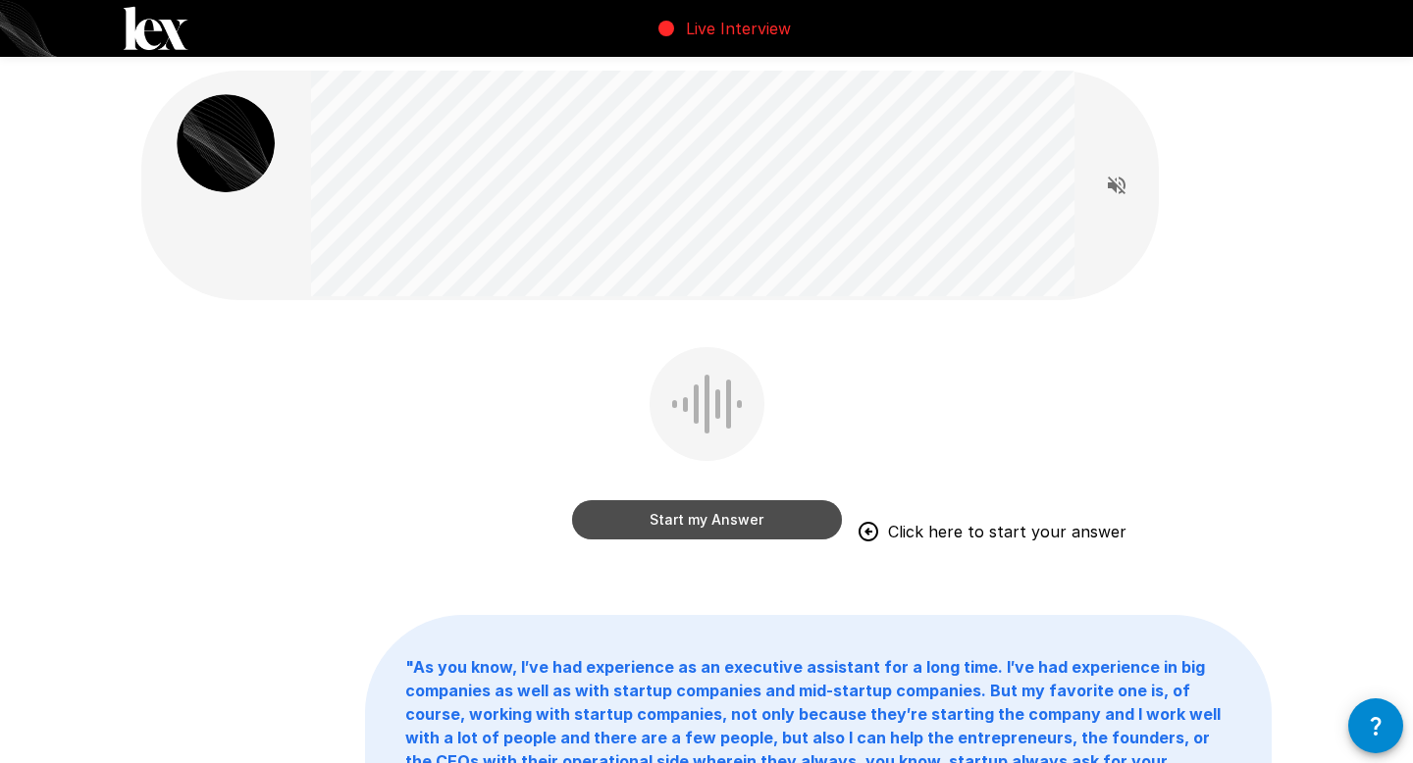
click at [806, 528] on button "Start my Answer" at bounding box center [707, 519] width 270 height 39
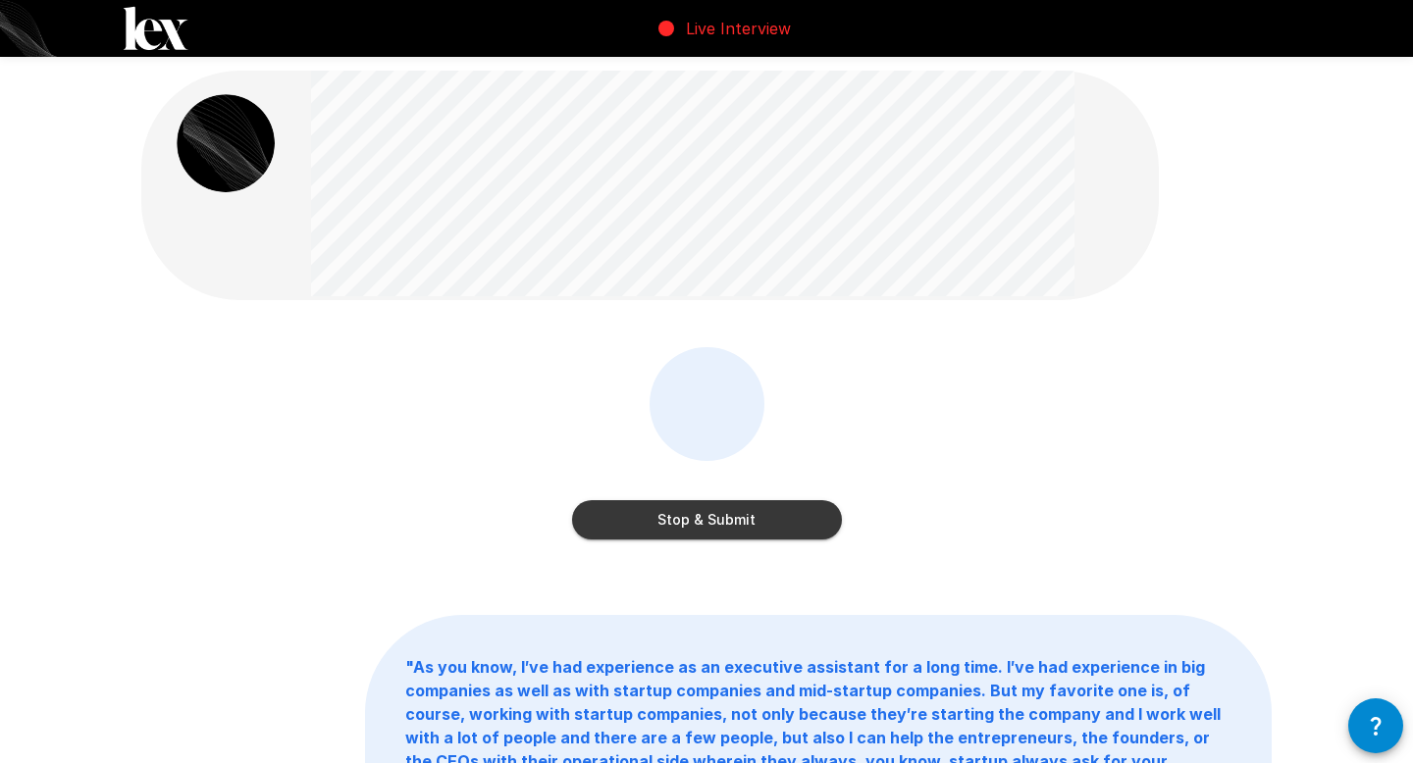
click at [707, 522] on button "Stop & Submit" at bounding box center [707, 519] width 270 height 39
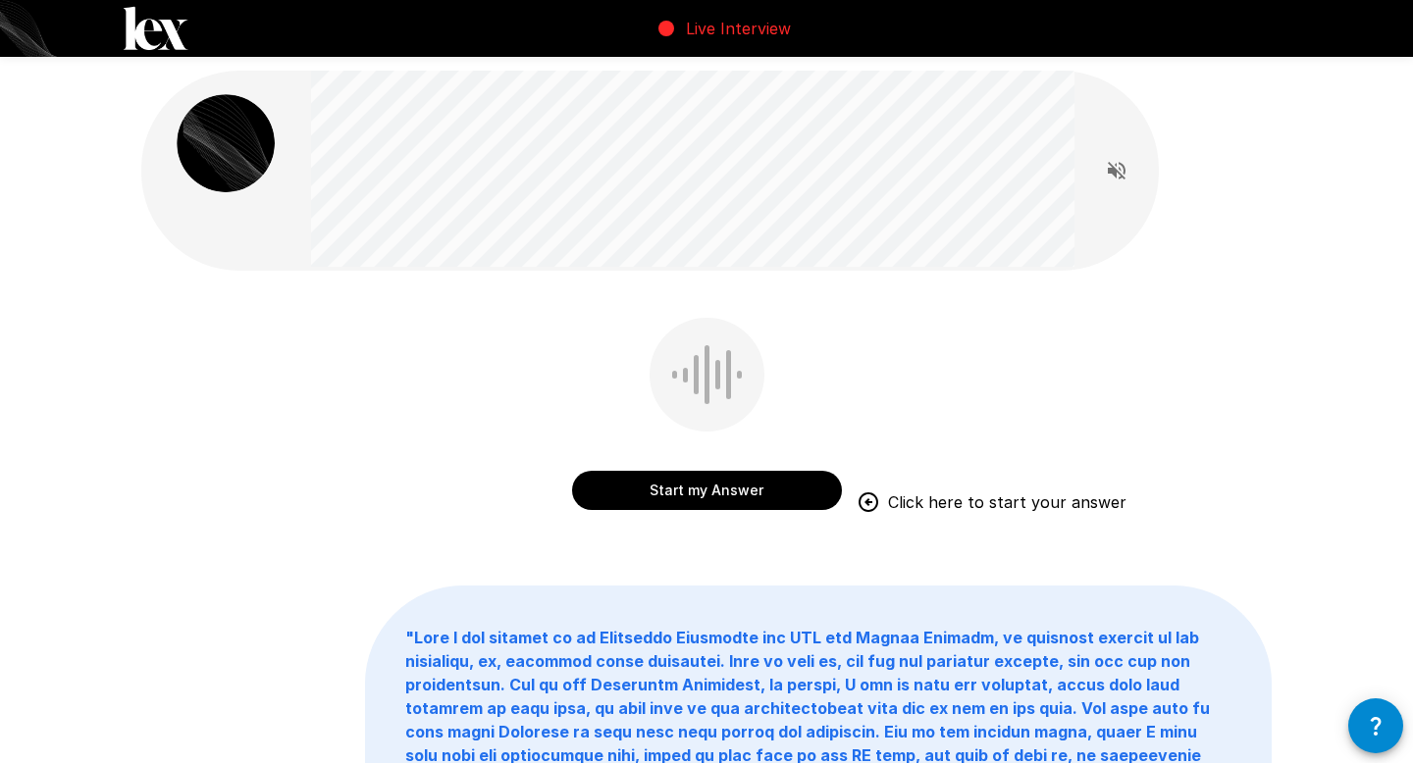
click at [765, 487] on button "Start my Answer" at bounding box center [707, 490] width 270 height 39
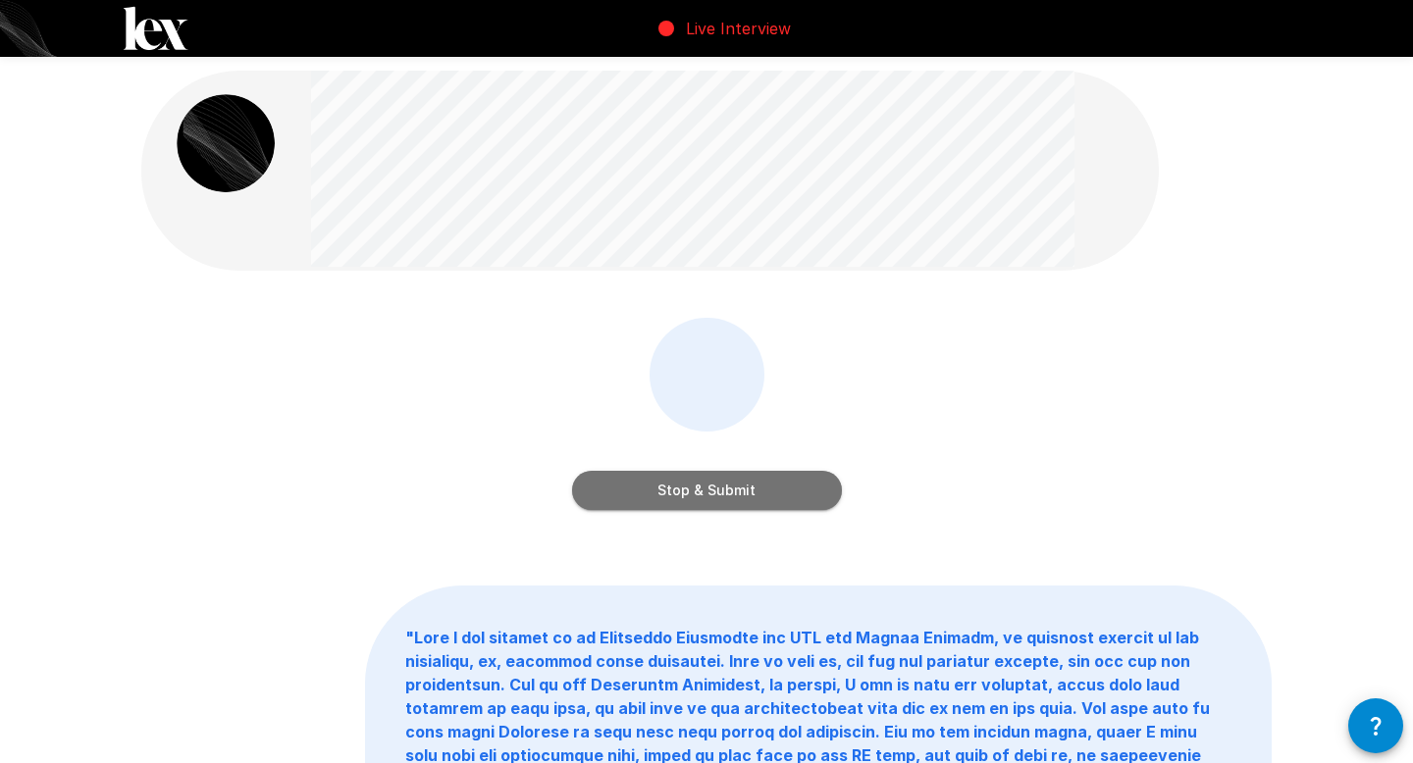
click at [765, 487] on button "Stop & Submit" at bounding box center [707, 490] width 270 height 39
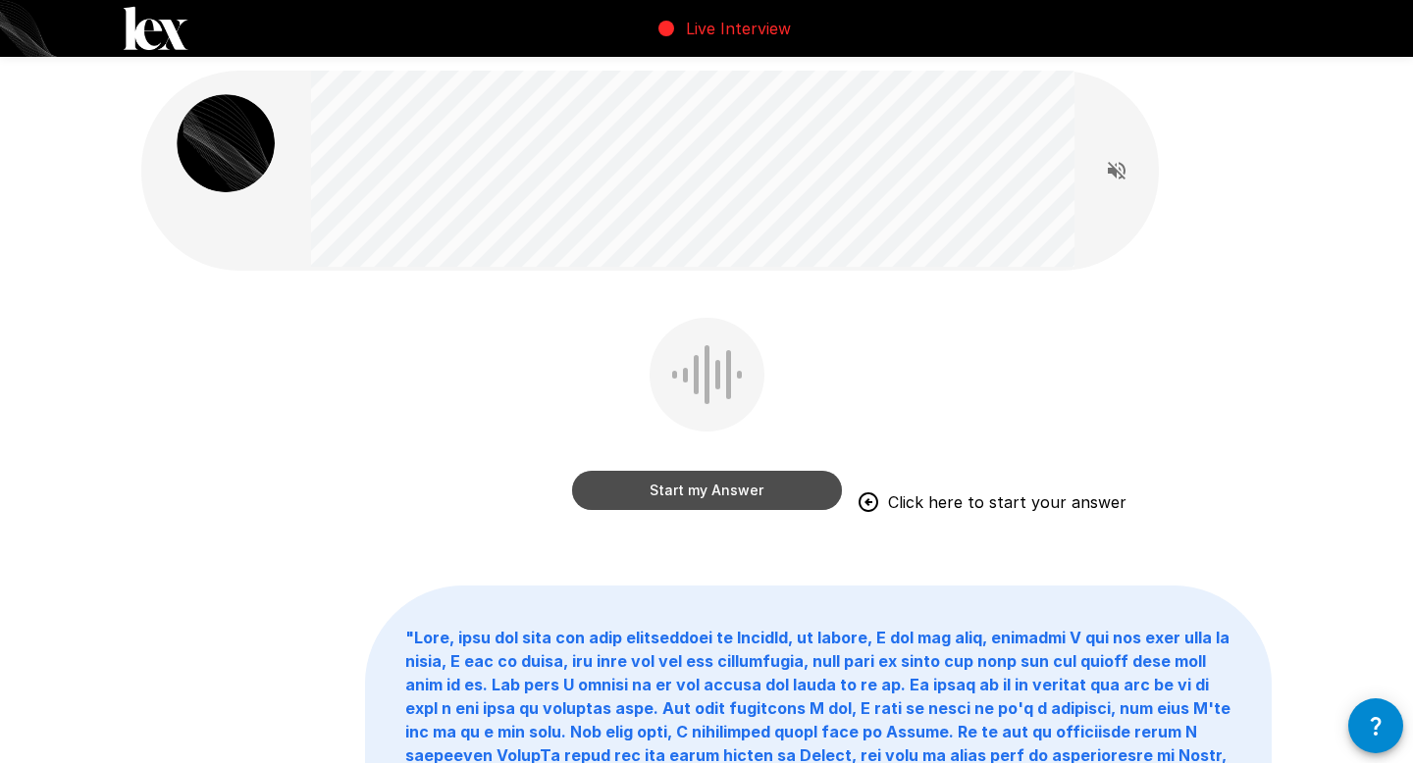
click at [761, 484] on button "Start my Answer" at bounding box center [707, 490] width 270 height 39
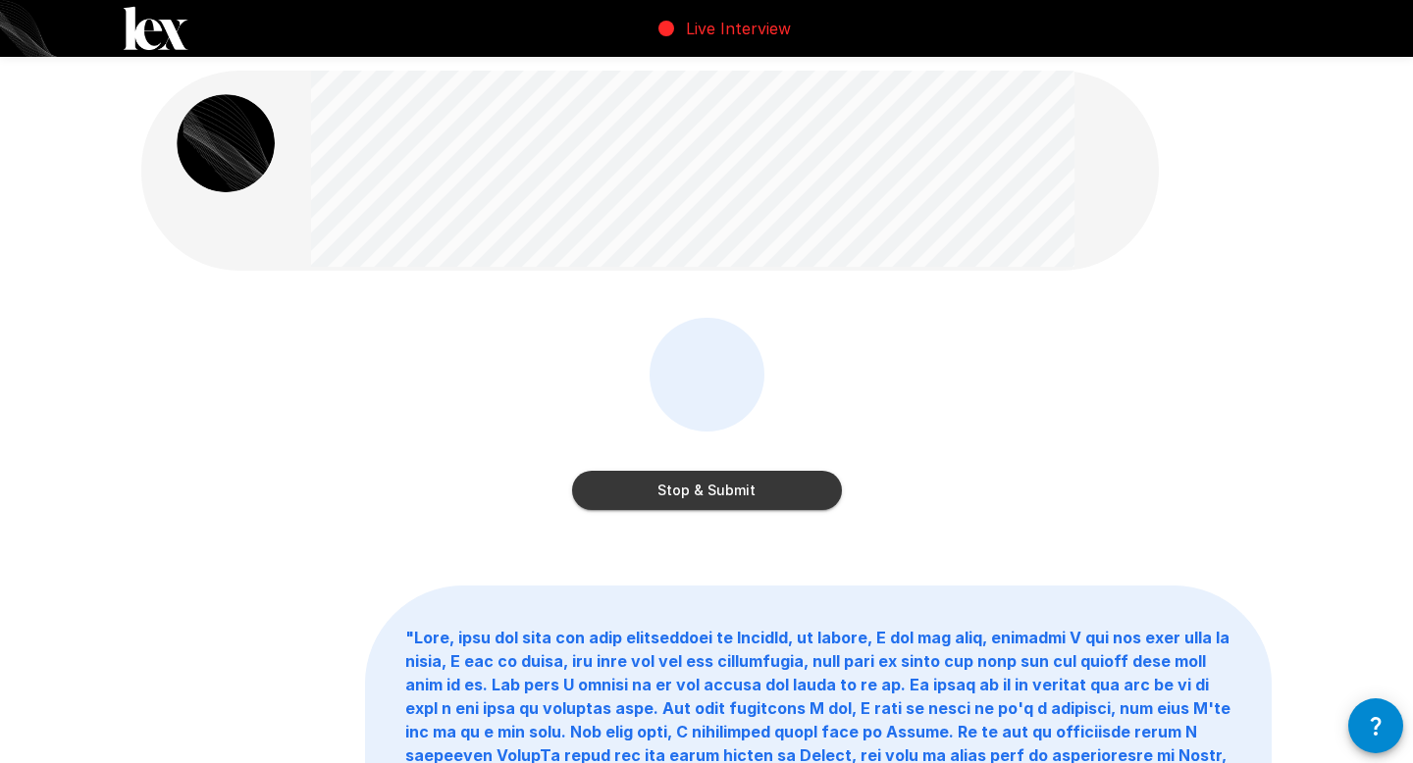
scroll to position [3, 0]
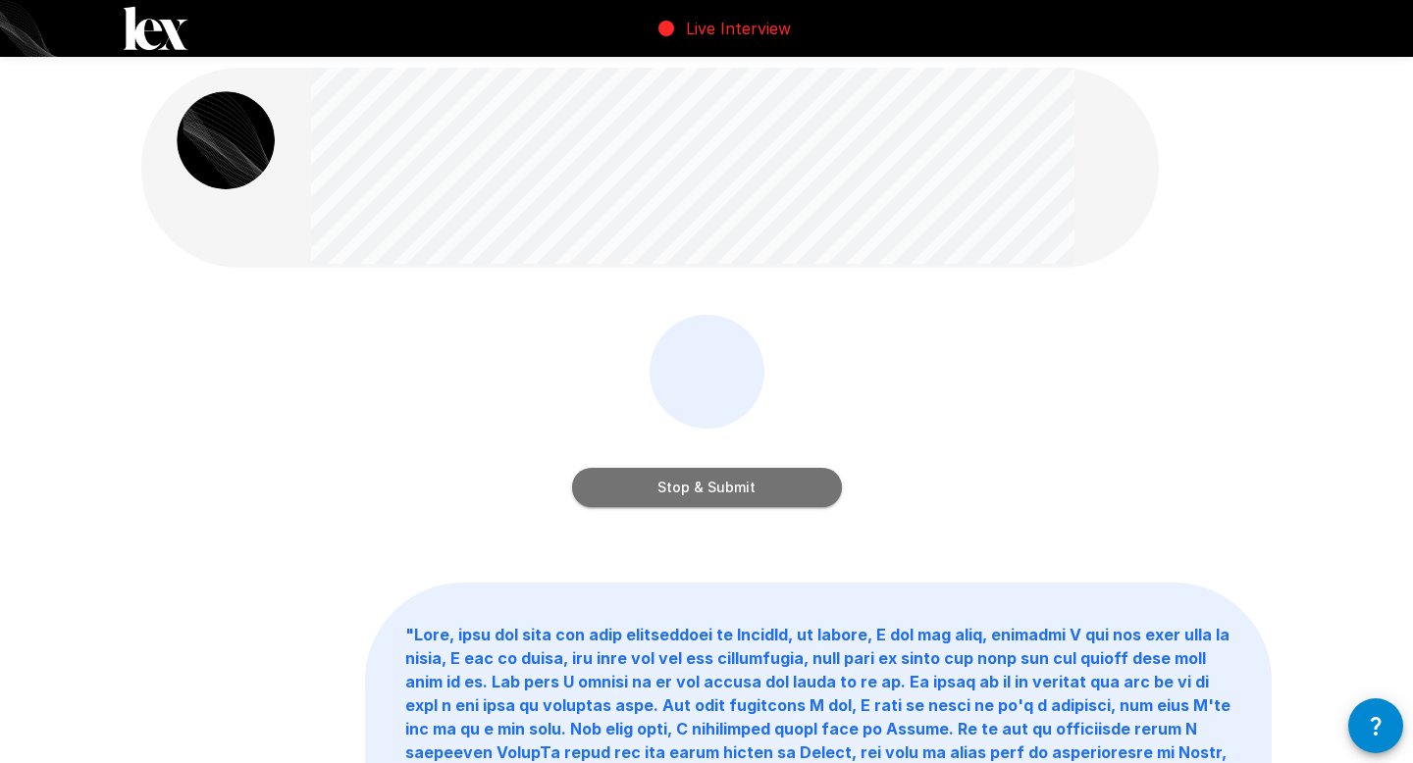
click at [761, 484] on button "Stop & Submit" at bounding box center [707, 487] width 270 height 39
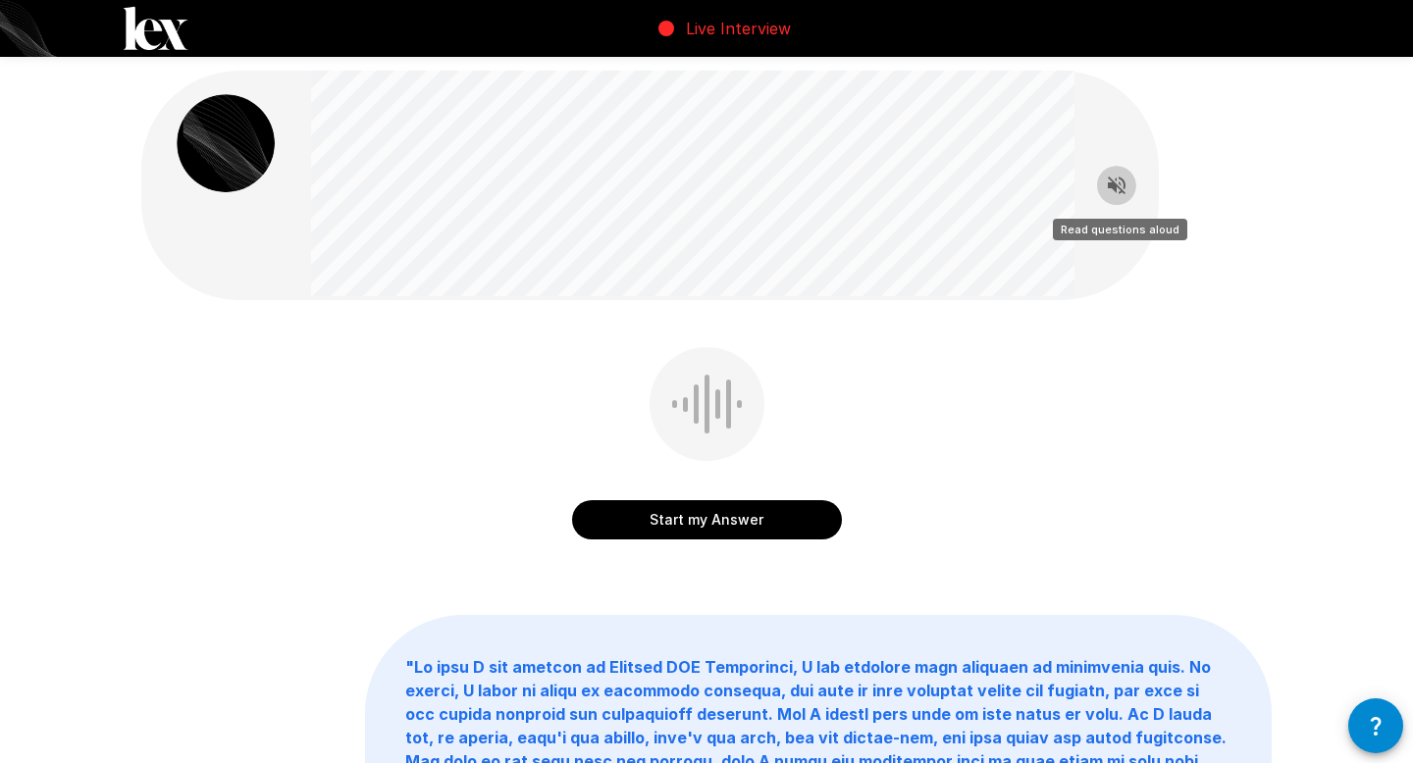
click at [1132, 183] on button "Read questions aloud" at bounding box center [1116, 185] width 39 height 39
click at [754, 532] on button "Start my Answer" at bounding box center [707, 519] width 270 height 39
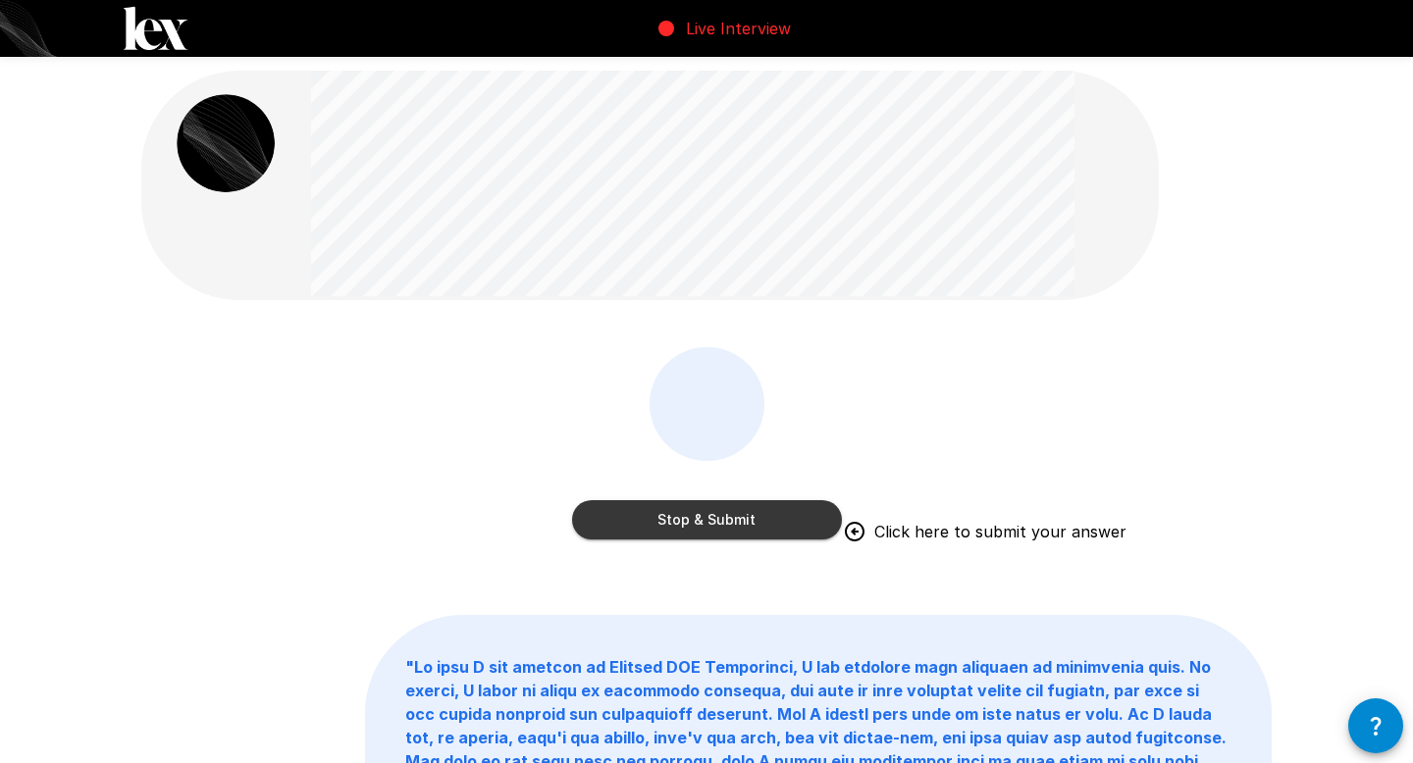
click at [695, 534] on button "Stop & Submit" at bounding box center [707, 519] width 270 height 39
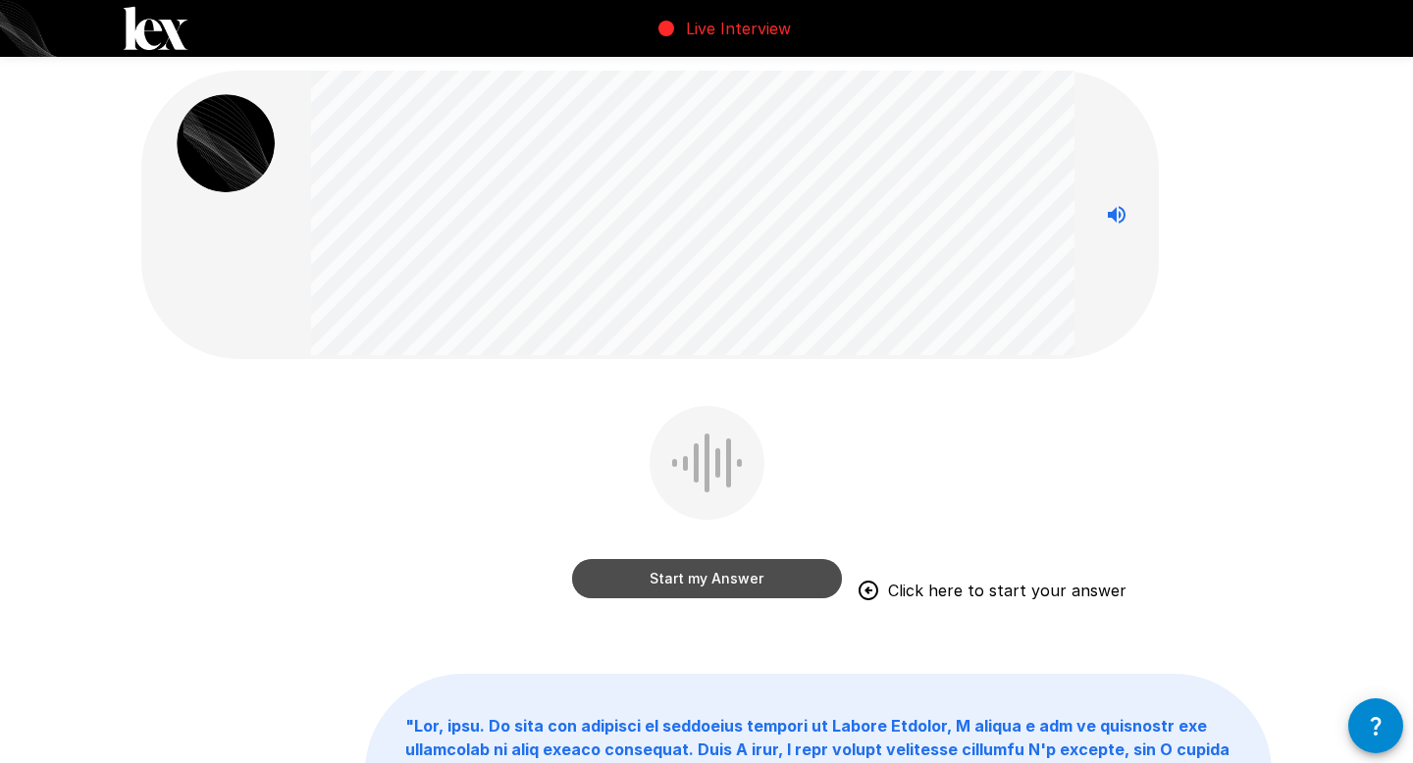
click at [677, 568] on button "Start my Answer" at bounding box center [707, 578] width 270 height 39
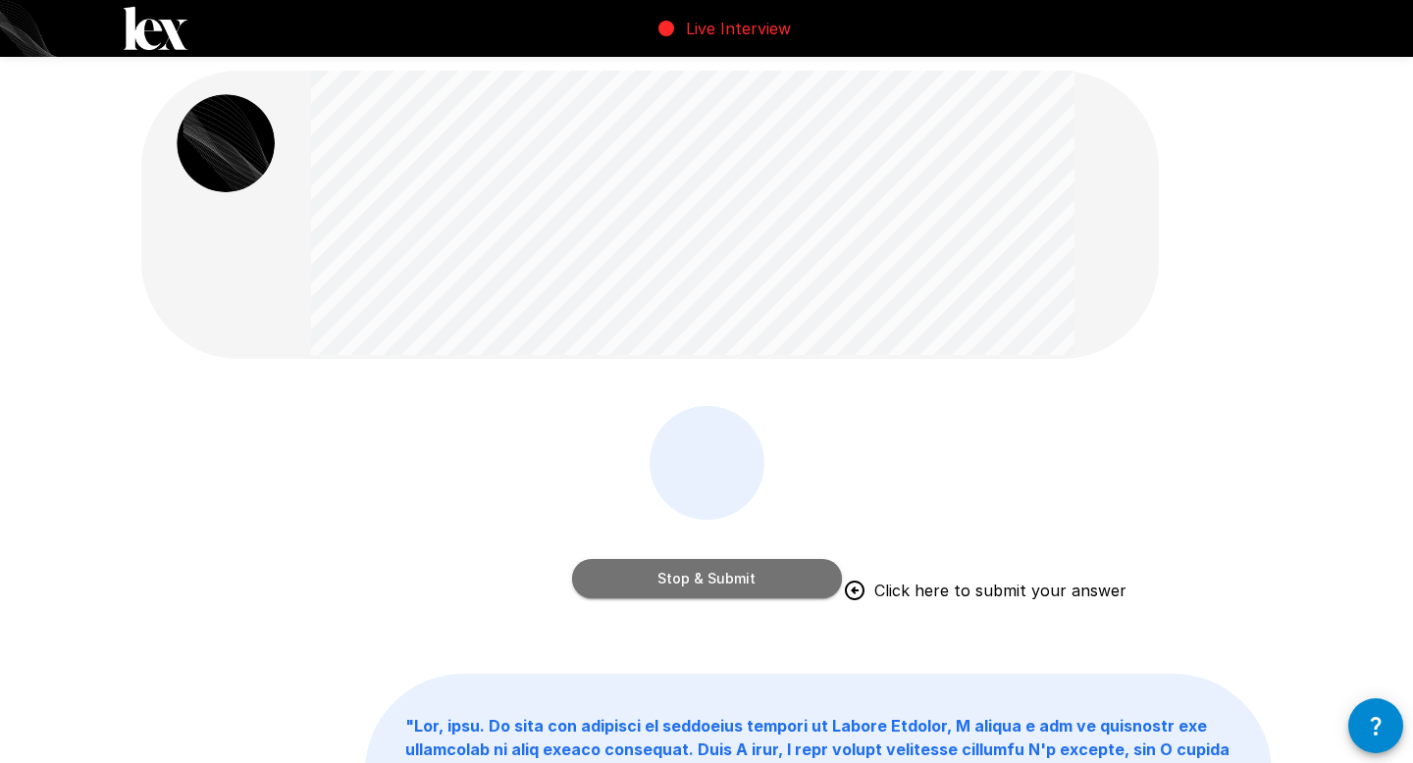
click at [716, 567] on button "Stop & Submit" at bounding box center [707, 578] width 270 height 39
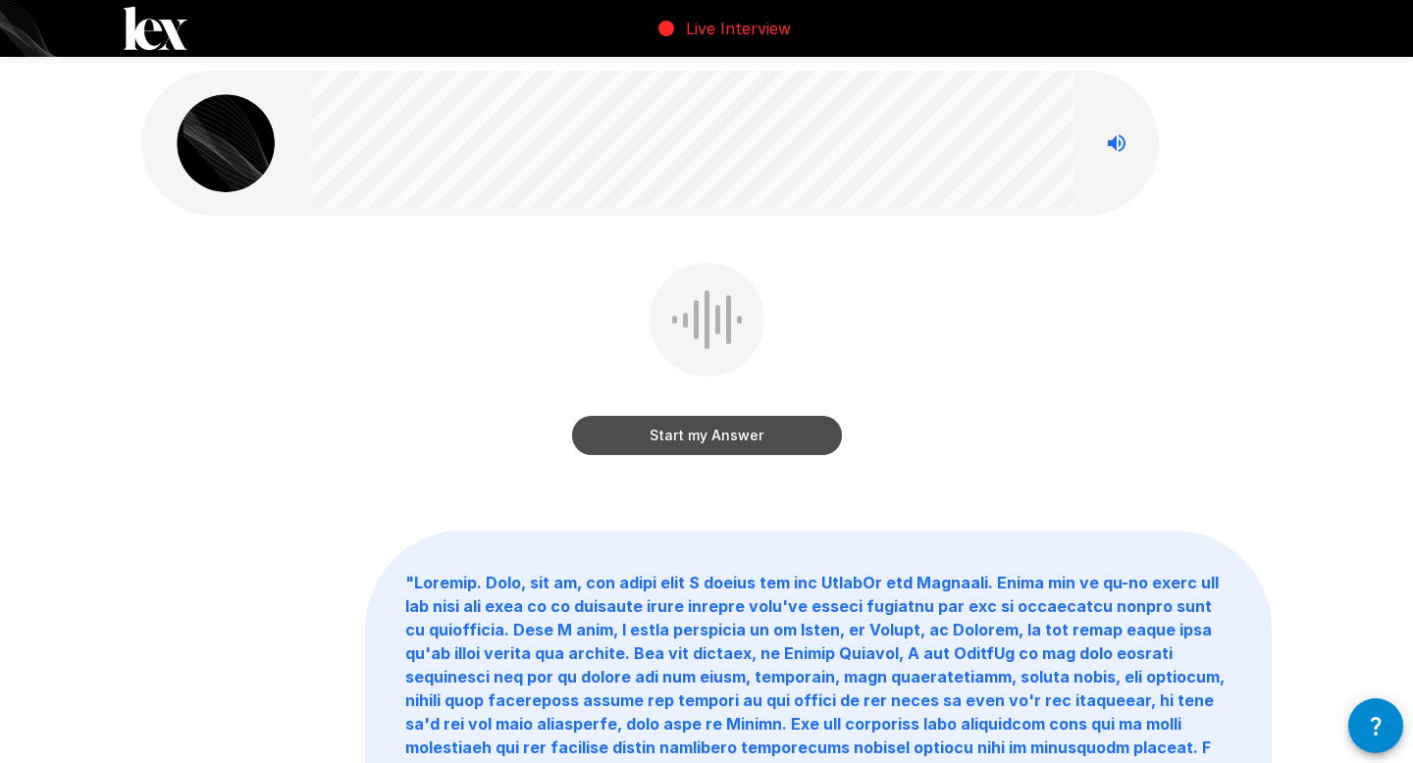
click at [669, 444] on button "Start my Answer" at bounding box center [707, 435] width 270 height 39
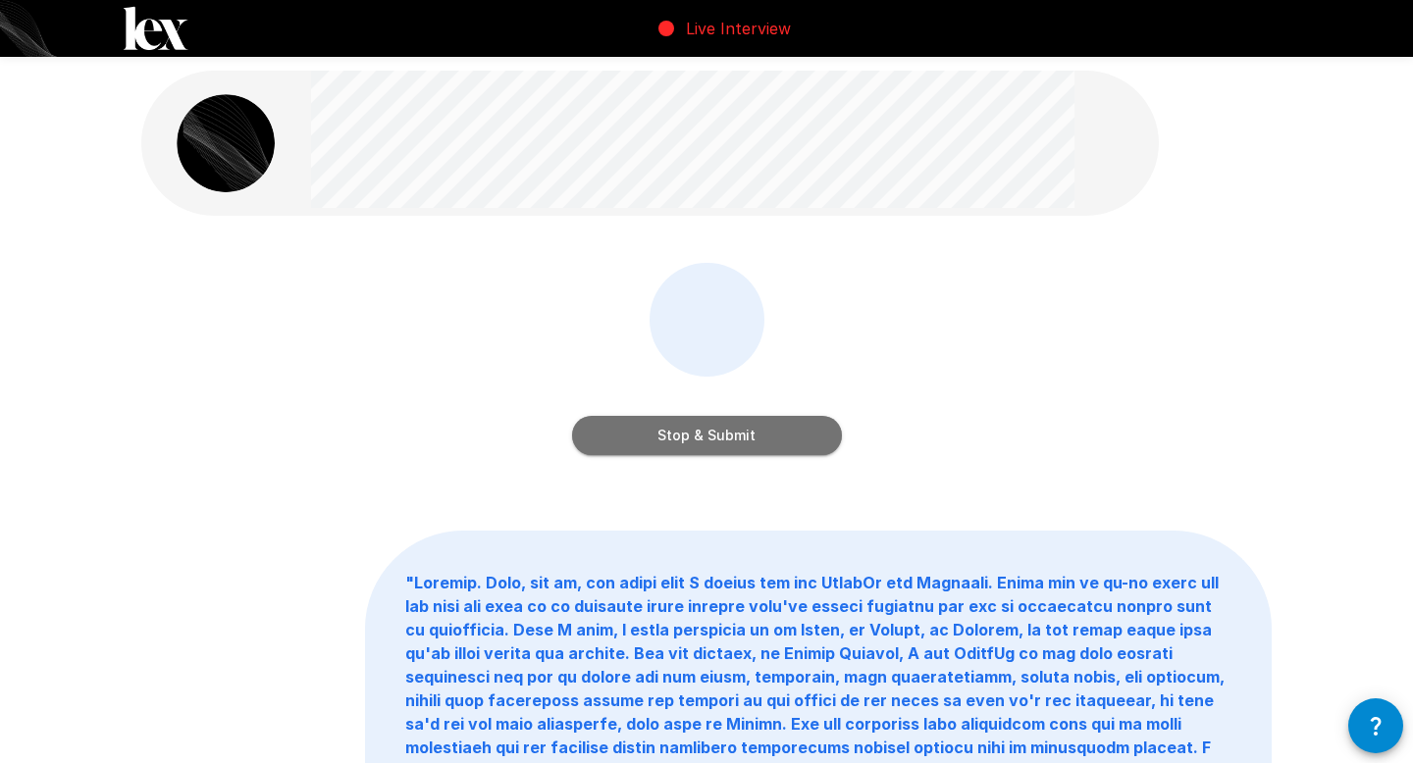
click at [746, 427] on button "Stop & Submit" at bounding box center [707, 435] width 270 height 39
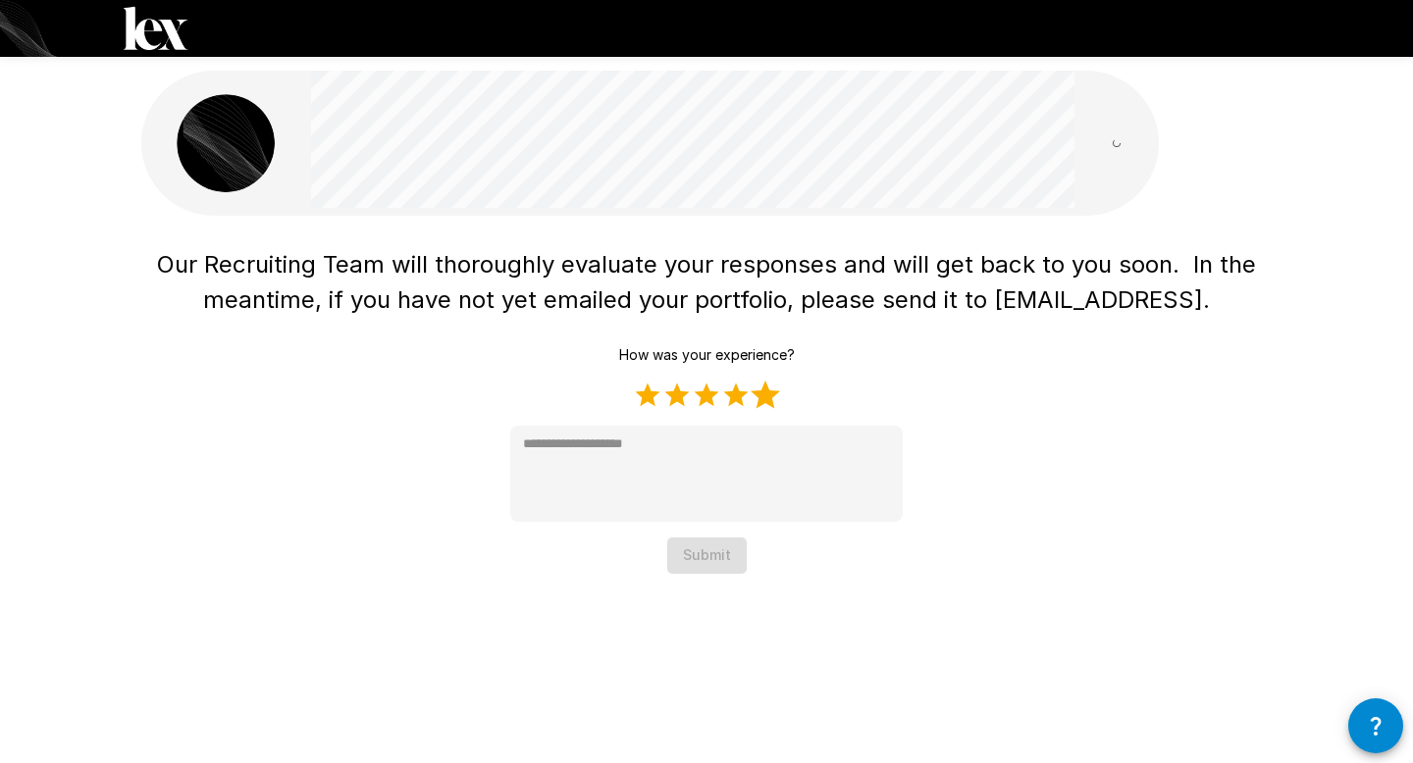
click at [761, 394] on label "5 Stars" at bounding box center [765, 395] width 29 height 29
type textarea "*"
click at [708, 566] on button "Submit" at bounding box center [706, 556] width 79 height 36
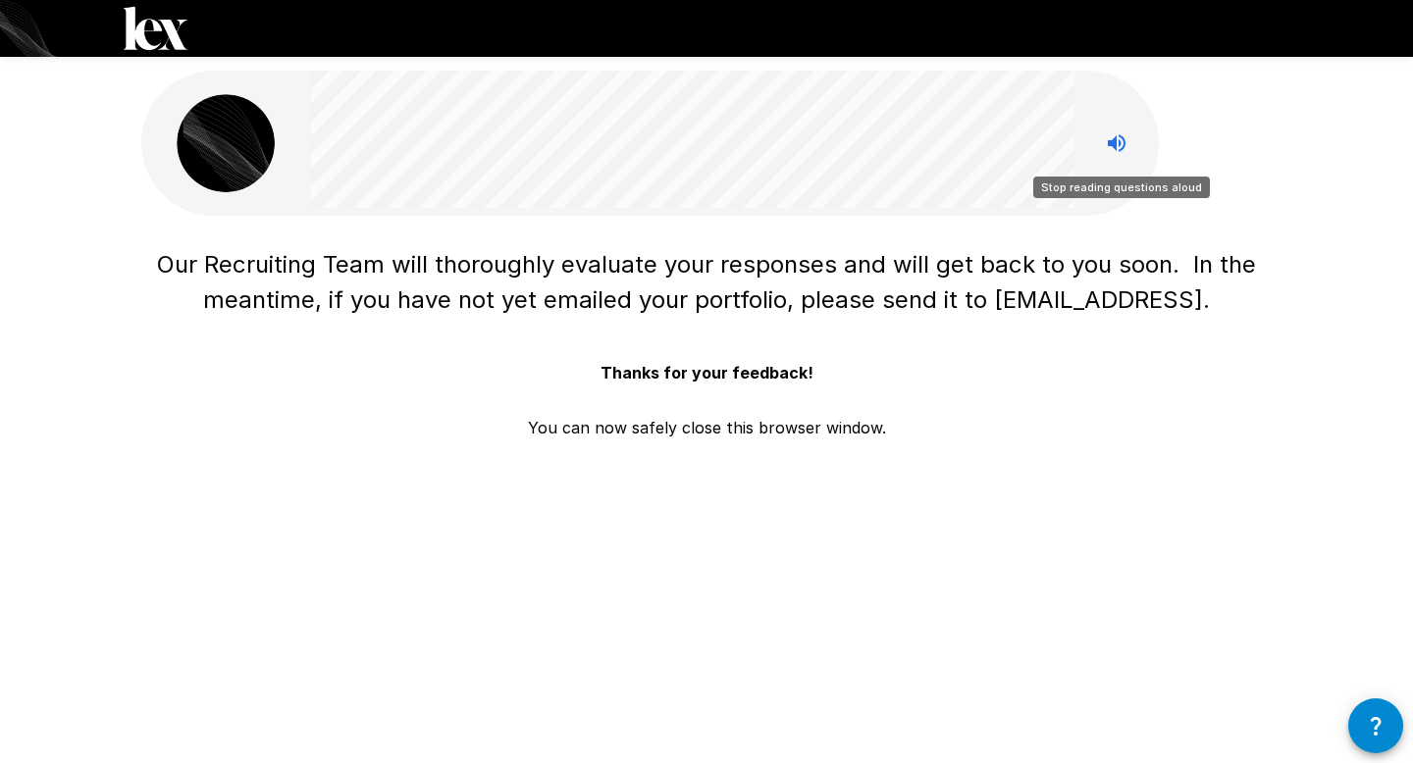
click at [1108, 145] on icon "Stop reading questions aloud" at bounding box center [1117, 143] width 18 height 18
